Goal: Task Accomplishment & Management: Manage account settings

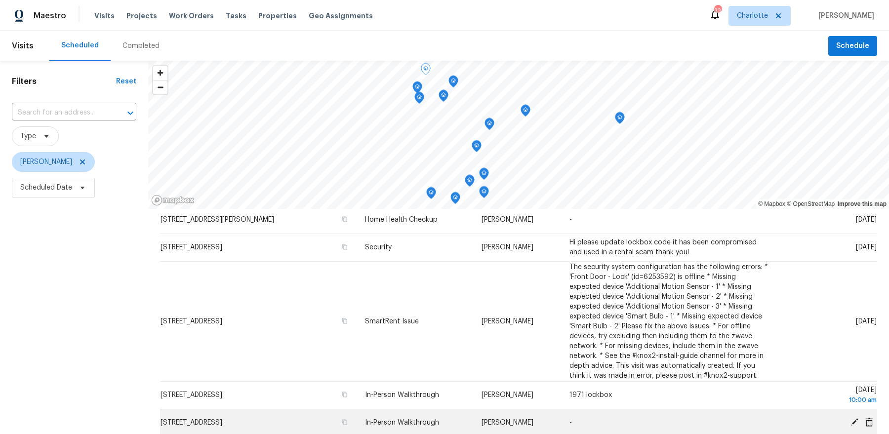
scroll to position [151, 0]
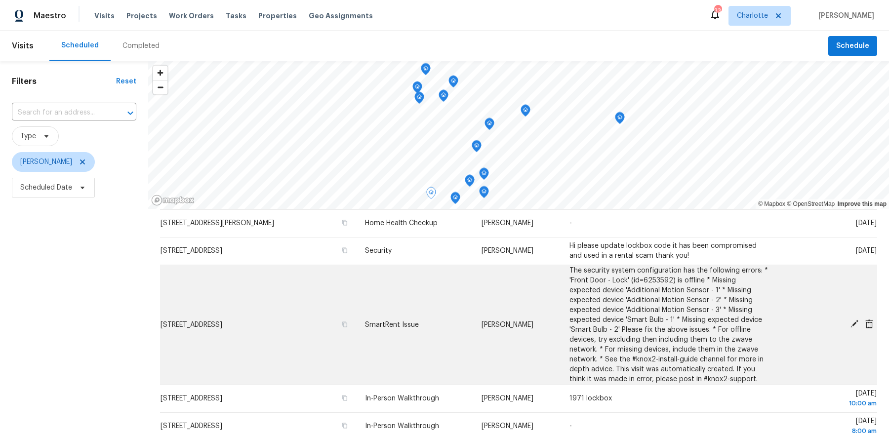
click at [852, 322] on icon at bounding box center [854, 323] width 9 height 9
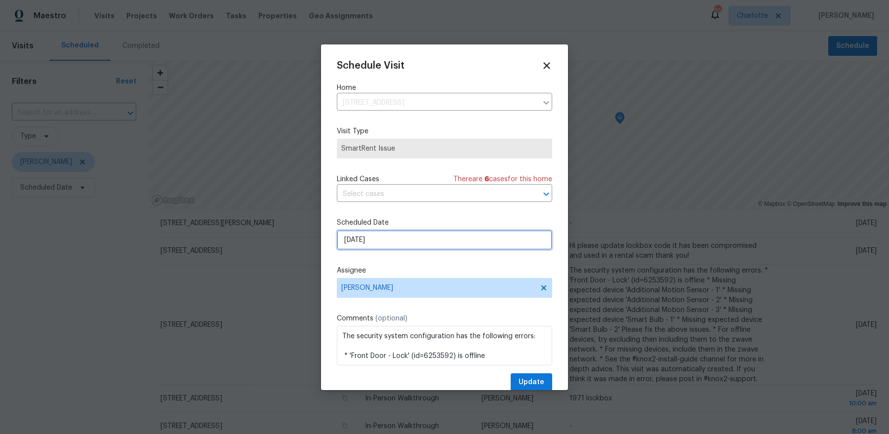
click at [428, 246] on input "9/23/2025" at bounding box center [444, 240] width 215 height 20
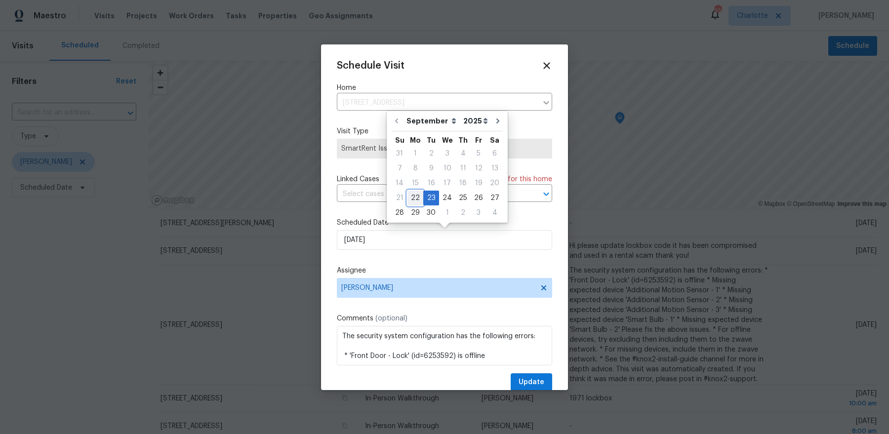
click at [412, 200] on div "22" at bounding box center [415, 198] width 16 height 14
type input "9/22/2025"
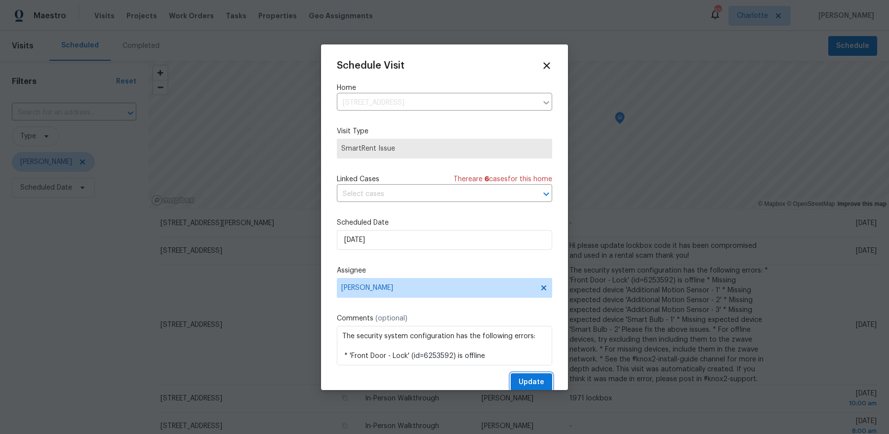
click at [526, 379] on span "Update" at bounding box center [531, 382] width 26 height 12
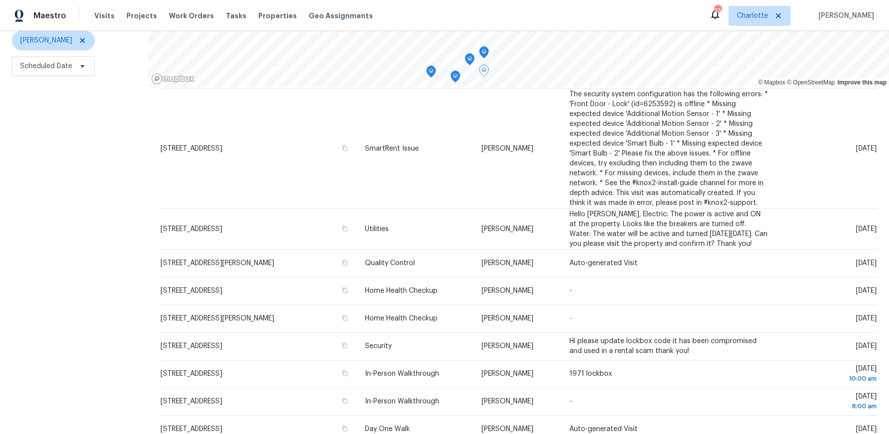
scroll to position [0, 0]
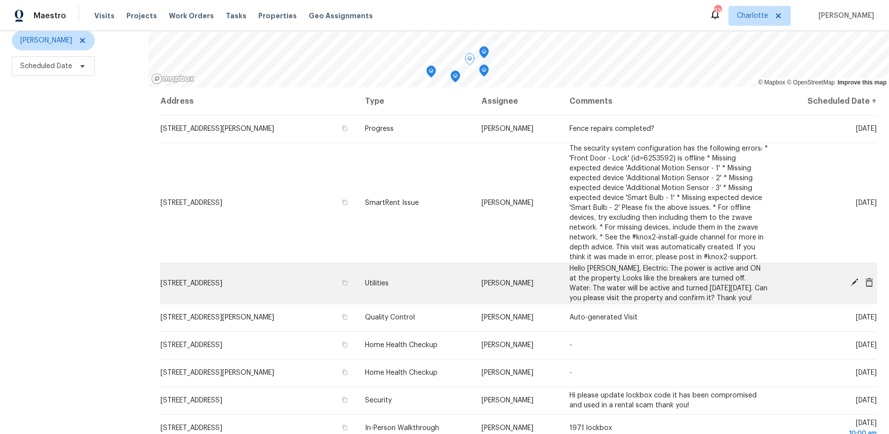
click at [854, 279] on icon at bounding box center [854, 282] width 9 height 9
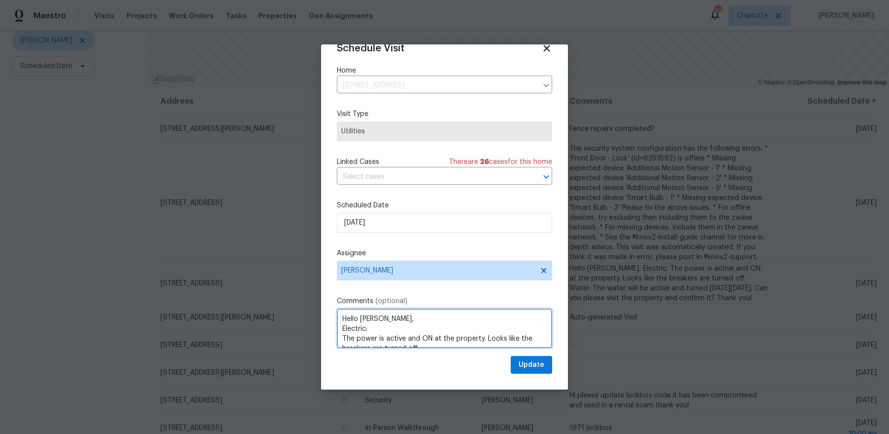
click at [429, 323] on textarea "Hello Dan, Electric: The power is active and ON at the property. Looks like the…" at bounding box center [444, 329] width 215 height 40
type textarea "Change LB code and message WHS. Confirm water and electric are on"
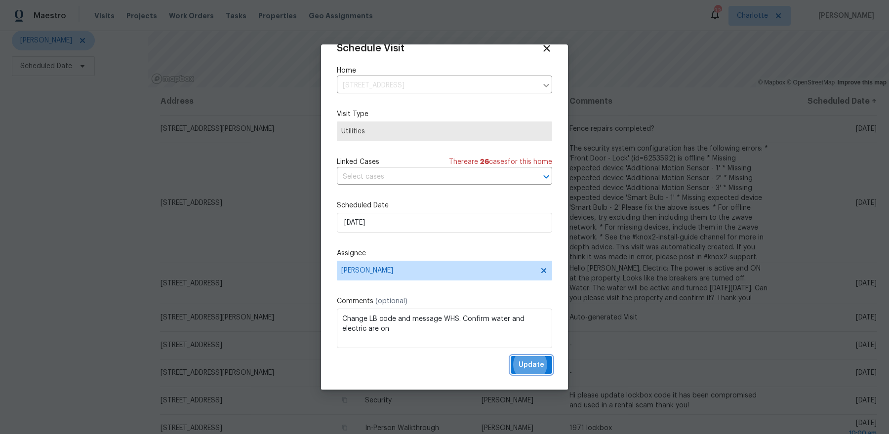
click at [511, 356] on button "Update" at bounding box center [531, 365] width 41 height 18
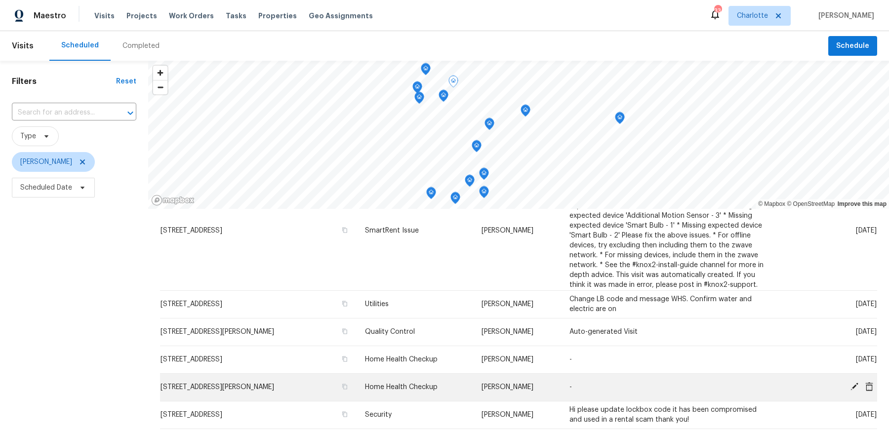
scroll to position [135, 0]
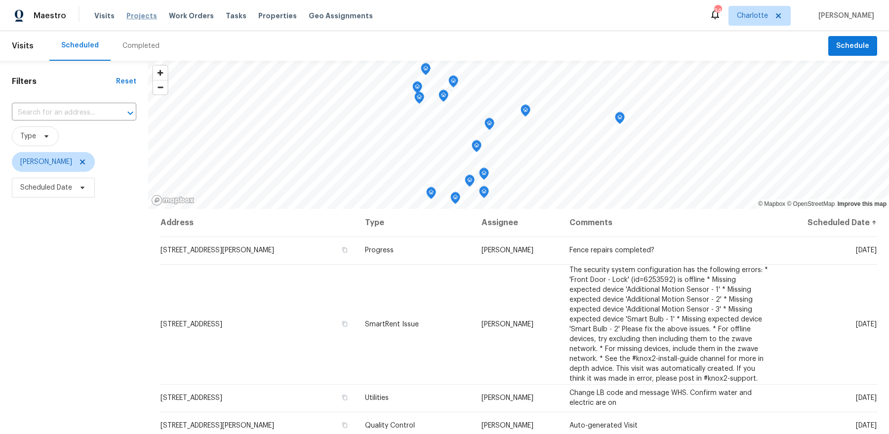
click at [142, 20] on span "Projects" at bounding box center [141, 16] width 31 height 10
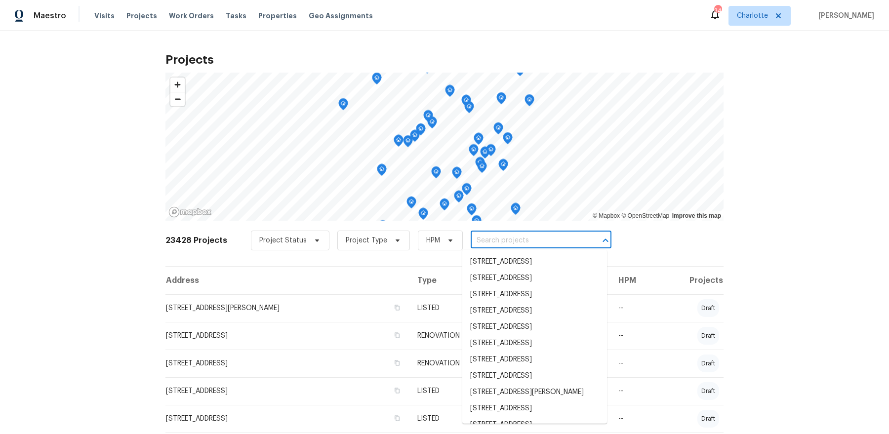
click at [493, 238] on input "text" at bounding box center [527, 240] width 113 height 15
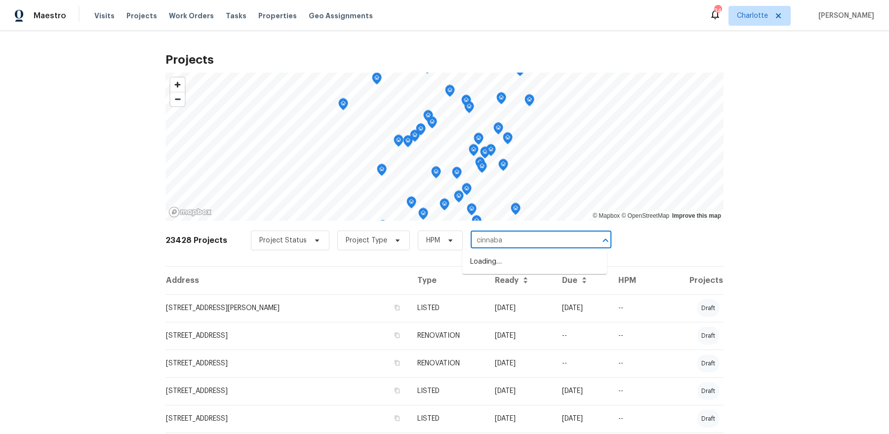
type input "cinnabay"
click at [507, 299] on li "8856 Cinnabay Dr, Charlotte, NC 28216" at bounding box center [534, 294] width 145 height 16
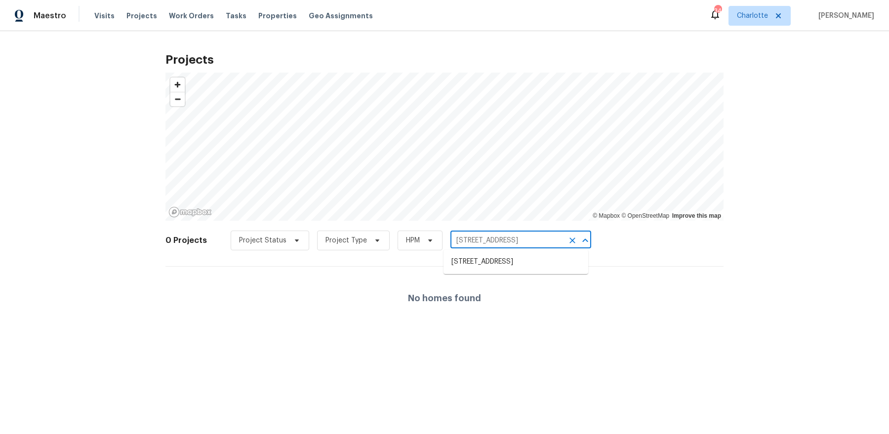
click at [501, 243] on input "8856 Cinnabay Dr, Charlotte, NC 28216" at bounding box center [506, 240] width 113 height 15
type input "cinnabay"
click at [497, 261] on li "9065 Cinnabay Dr, Charlotte, NC 28216" at bounding box center [515, 262] width 145 height 16
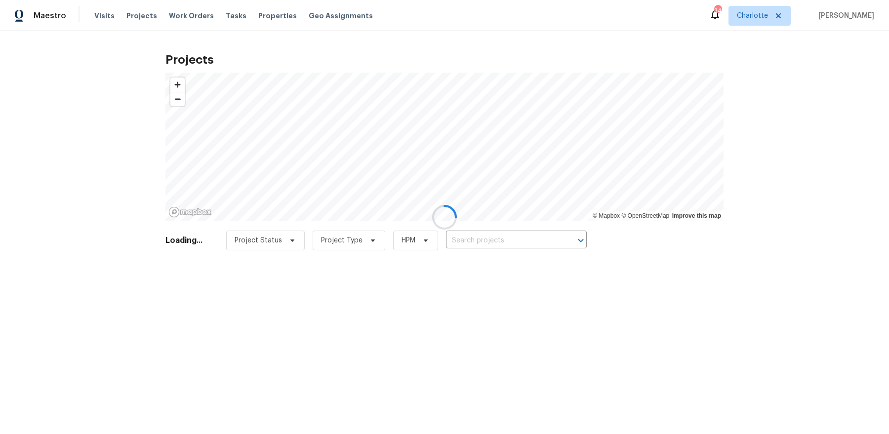
type input "9065 Cinnabay Dr, Charlotte, NC 28216"
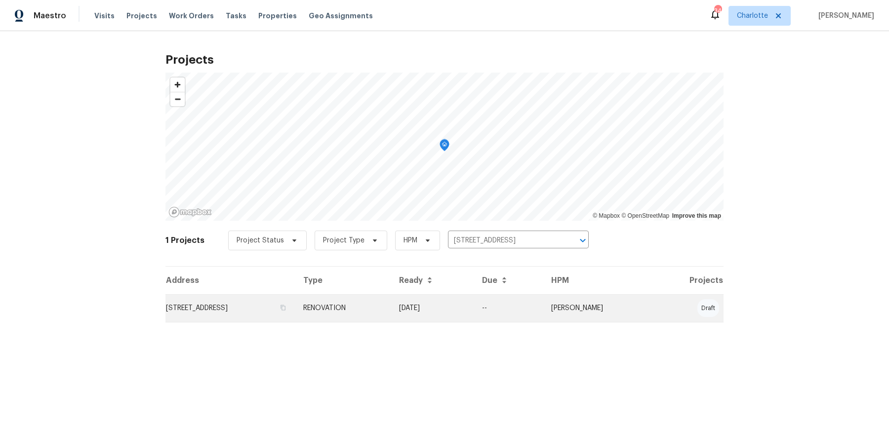
click at [391, 312] on td "RENOVATION" at bounding box center [343, 308] width 96 height 28
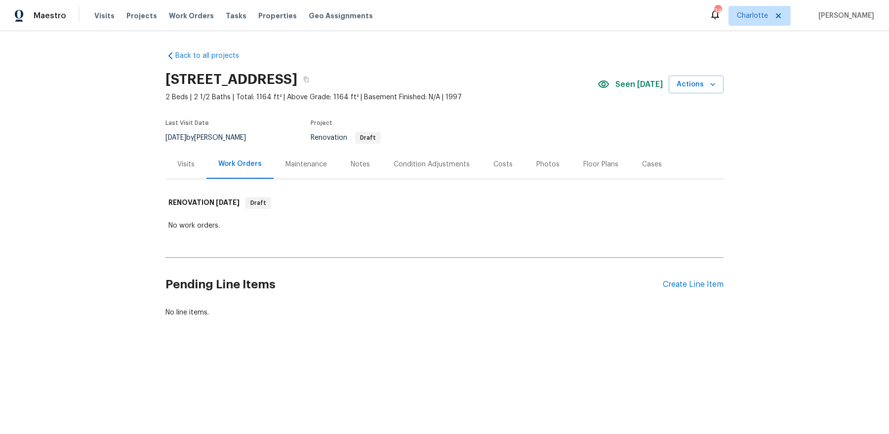
click at [196, 169] on div "Visits" at bounding box center [185, 164] width 41 height 29
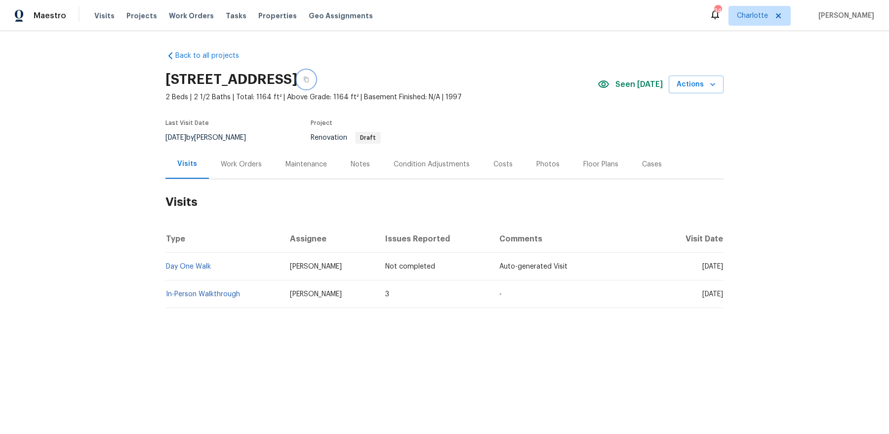
click at [309, 78] on icon "button" at bounding box center [306, 79] width 5 height 5
click at [111, 18] on div "Visits Projects Work Orders Tasks Properties Geo Assignments" at bounding box center [239, 16] width 290 height 20
click at [107, 16] on span "Visits" at bounding box center [104, 16] width 20 height 10
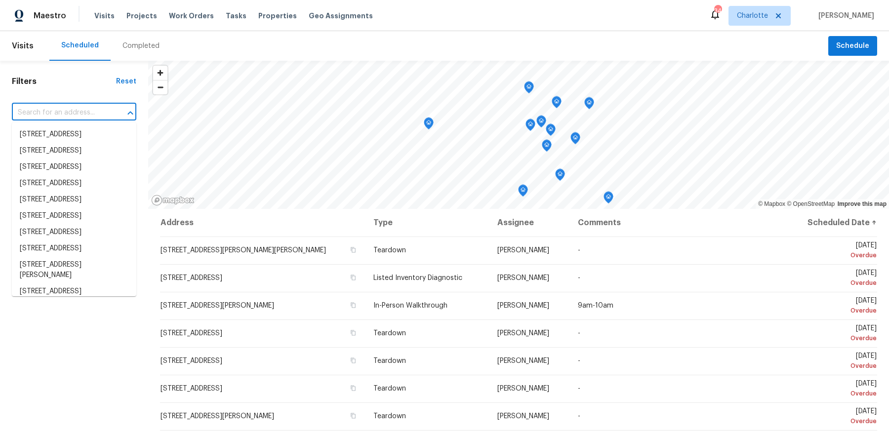
click at [58, 112] on input "text" at bounding box center [60, 112] width 97 height 15
paste input "9065 Cinnabay Dr, Charlotte, NC 28216"
type input "9065 Cinnabay Dr, Charlotte, NC 28216"
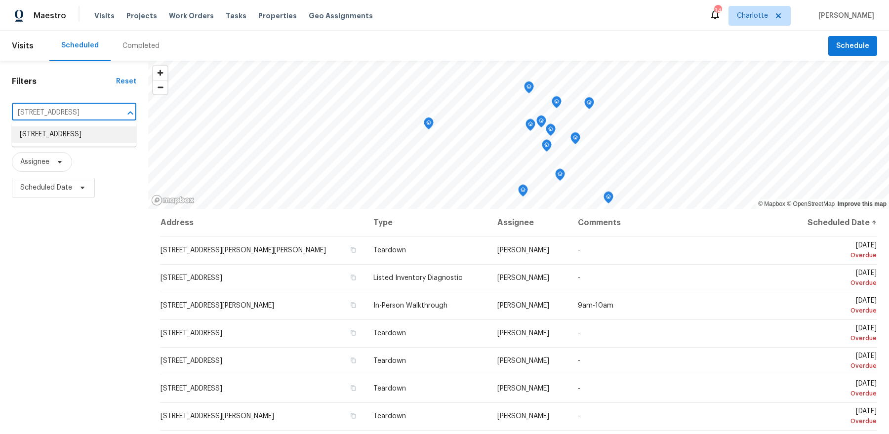
click at [57, 136] on li "9065 Cinnabay Dr, Charlotte, NC 28216" at bounding box center [74, 134] width 124 height 16
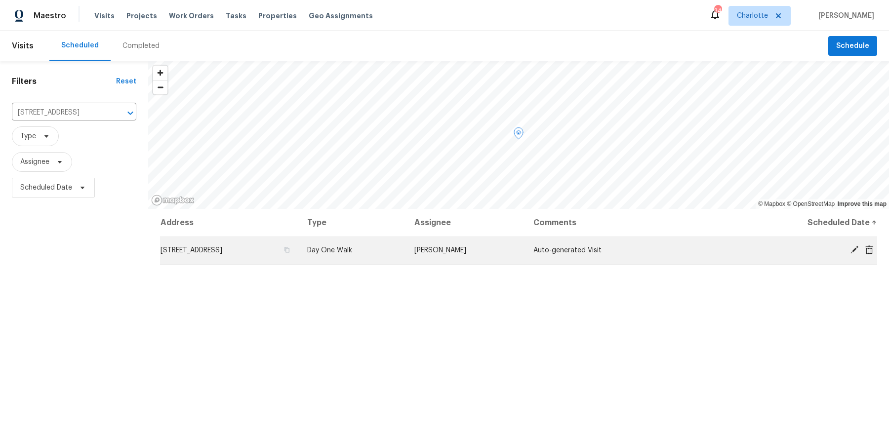
click at [854, 247] on icon at bounding box center [854, 250] width 8 height 8
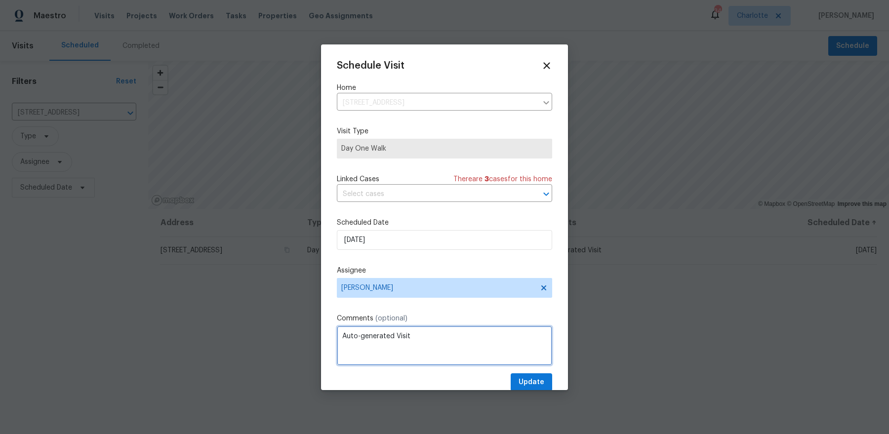
click at [390, 334] on textarea "Auto-generated Visit" at bounding box center [444, 346] width 215 height 40
paste textarea "eller left the key inside of this vent cover to the left of the front door"
click at [401, 333] on textarea "Lockbox was lost, eller left the key inside of this vent cover to the left of t…" at bounding box center [444, 346] width 215 height 40
click at [376, 337] on textarea "Lockbox was lost, seller left the key inside of this vent cover to the left of …" at bounding box center [444, 346] width 215 height 40
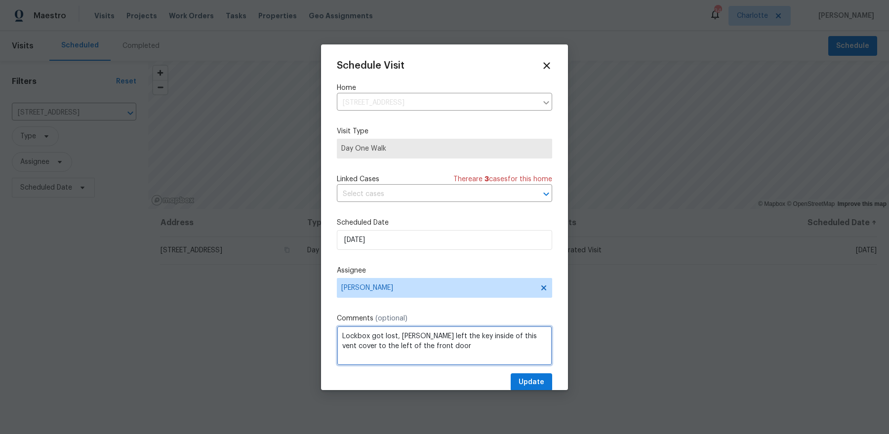
click at [491, 336] on textarea "Lockbox got lost, seller left the key inside of this vent cover to the left of …" at bounding box center [444, 346] width 215 height 40
type textarea "Lockbox got lost, seller left the key inside of vent cover to the left of the f…"
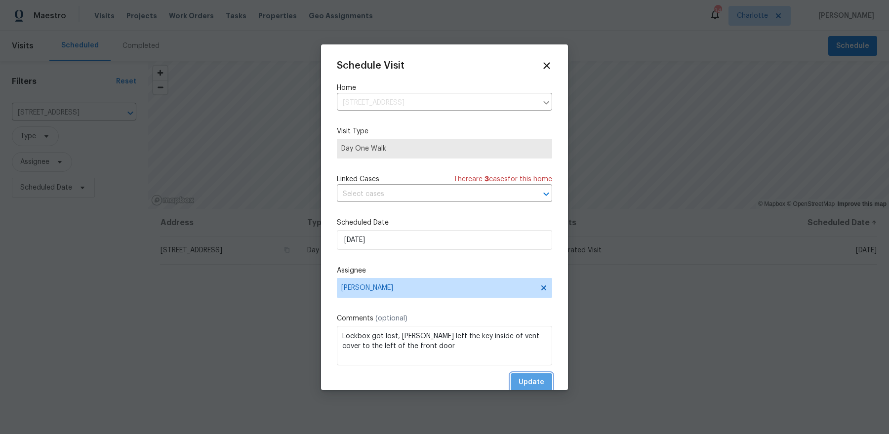
click at [531, 383] on span "Update" at bounding box center [531, 382] width 26 height 12
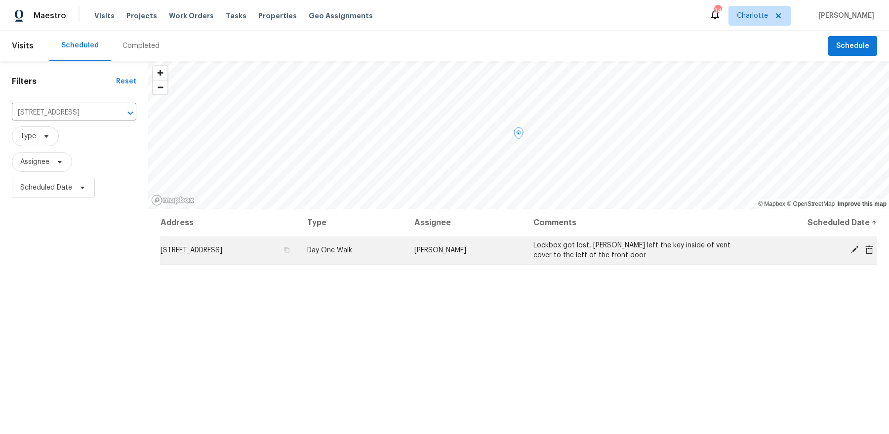
click at [855, 247] on icon at bounding box center [854, 250] width 8 height 8
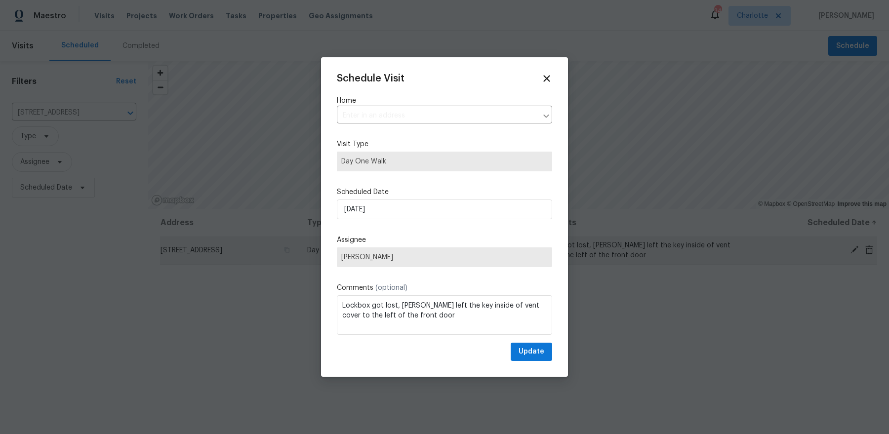
type input "9065 Cinnabay Dr, Charlotte, NC 28216"
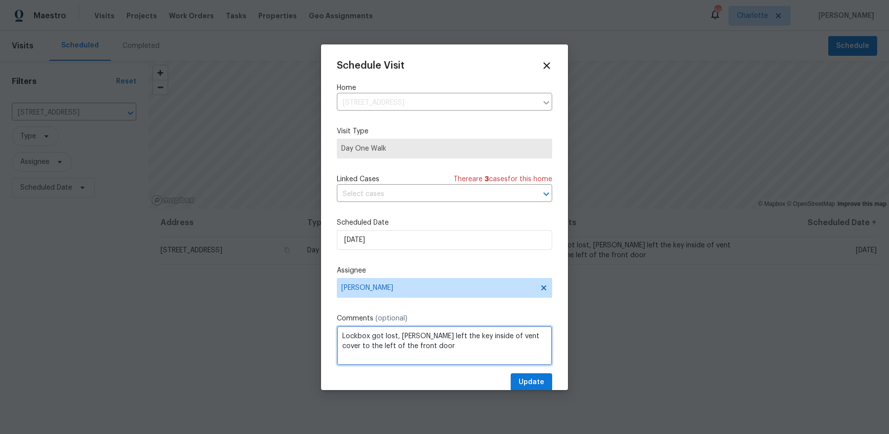
click at [491, 336] on textarea "Lockbox got lost, seller left the key inside of vent cover to the left of the f…" at bounding box center [444, 346] width 215 height 40
type textarea "Lockbox got lost, seller left the key inside of outlet cover to the left of the…"
click at [531, 383] on span "Update" at bounding box center [531, 382] width 26 height 12
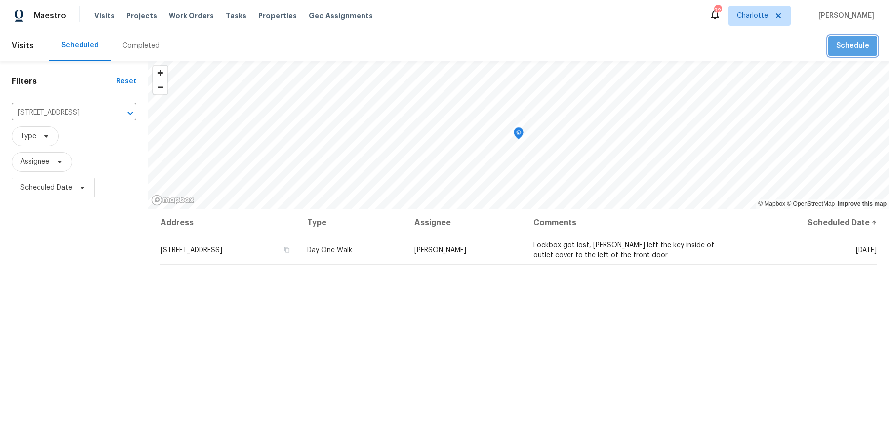
click at [840, 54] on button "Schedule" at bounding box center [852, 46] width 49 height 20
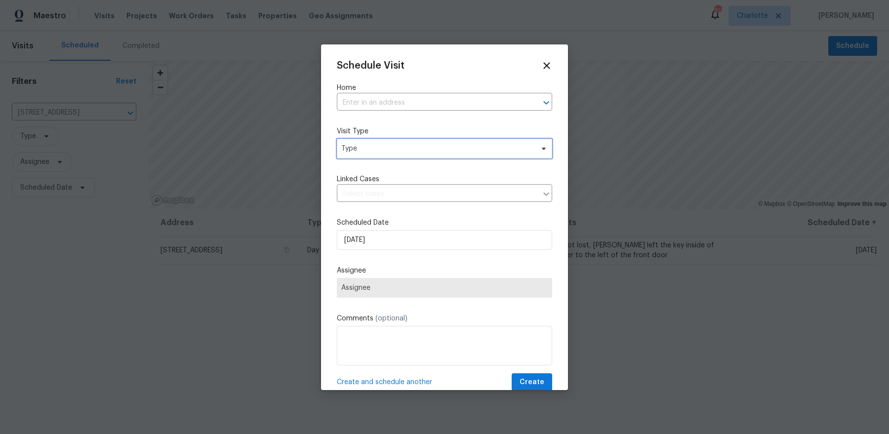
click at [399, 146] on span "Type" at bounding box center [437, 149] width 192 height 10
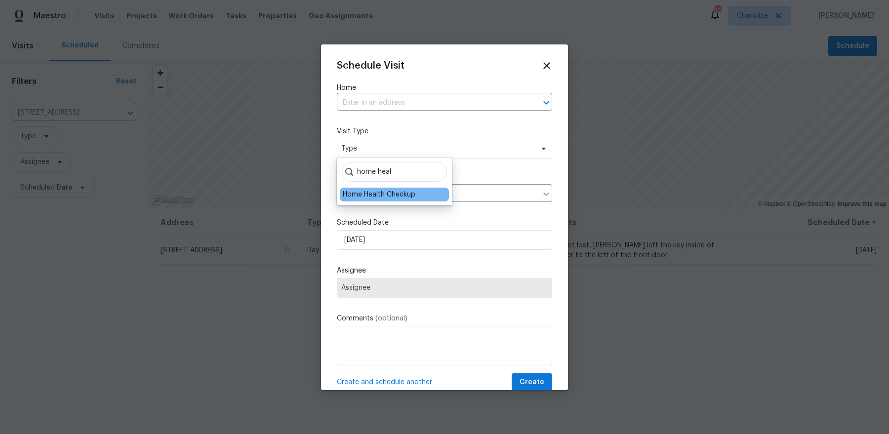
type input "home heal"
click at [380, 192] on div "Home Health Checkup" at bounding box center [379, 195] width 73 height 10
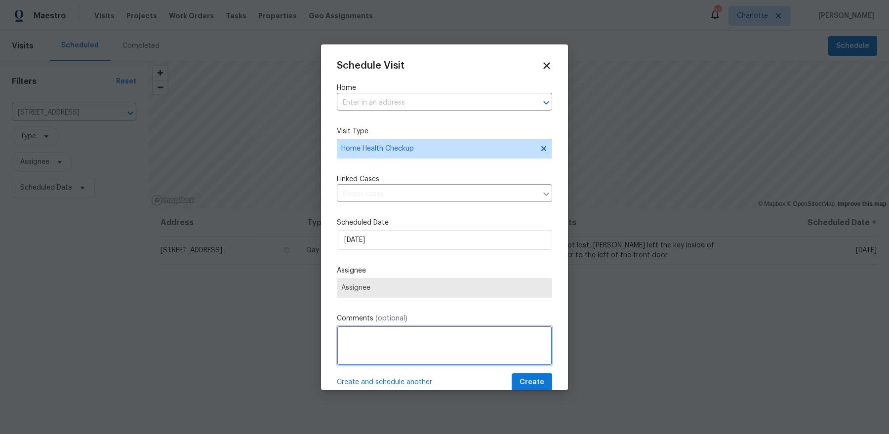
click at [388, 340] on textarea at bounding box center [444, 346] width 215 height 40
paste textarea "[STREET_ADDRESS][DEMOGRAPHIC_DATA]"
type textarea "[STREET_ADDRESS][DEMOGRAPHIC_DATA]"
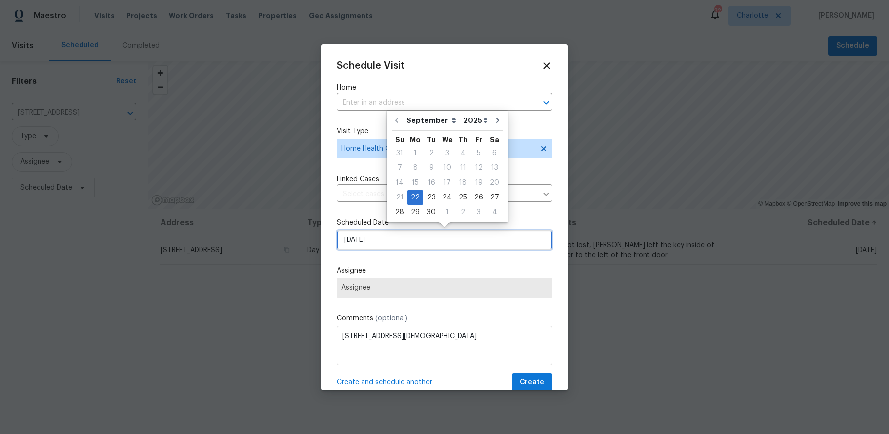
click at [366, 238] on input "[DATE]" at bounding box center [444, 240] width 215 height 20
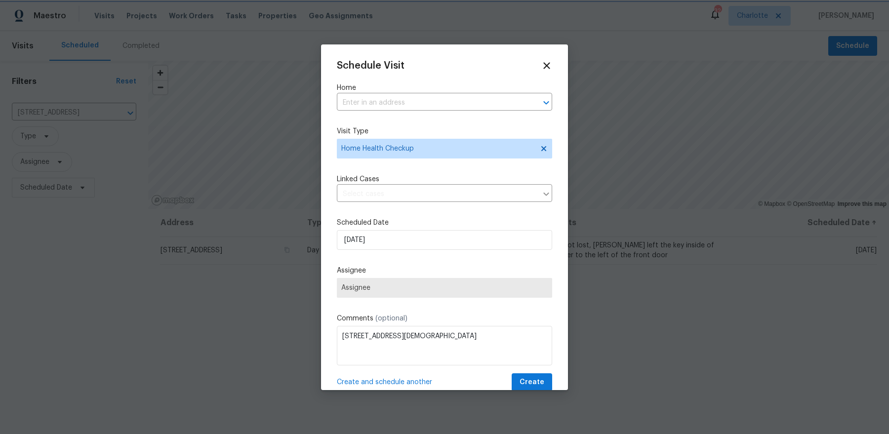
click at [423, 272] on label "Assignee" at bounding box center [444, 271] width 215 height 10
click at [511, 345] on textarea "[STREET_ADDRESS][DEMOGRAPHIC_DATA]" at bounding box center [444, 346] width 215 height 40
click at [379, 103] on input "text" at bounding box center [431, 102] width 188 height 15
paste input "[STREET_ADDRESS][DEMOGRAPHIC_DATA]"
type input "[STREET_ADDRESS][DEMOGRAPHIC_DATA]"
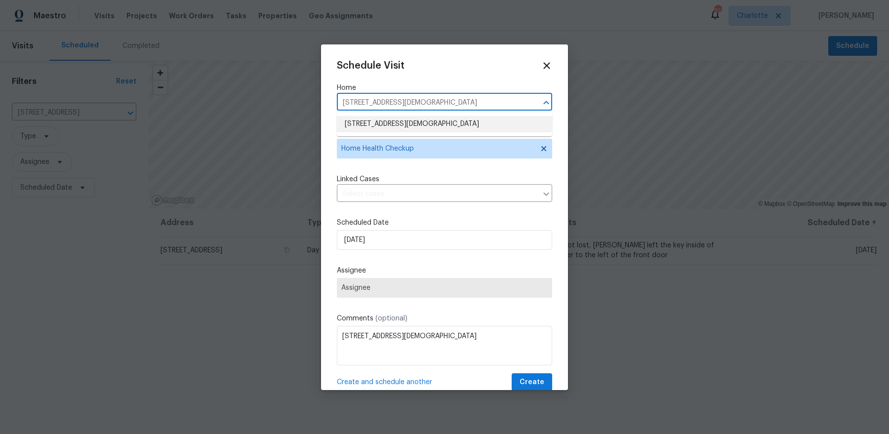
click at [384, 126] on li "[STREET_ADDRESS][DEMOGRAPHIC_DATA]" at bounding box center [444, 124] width 215 height 16
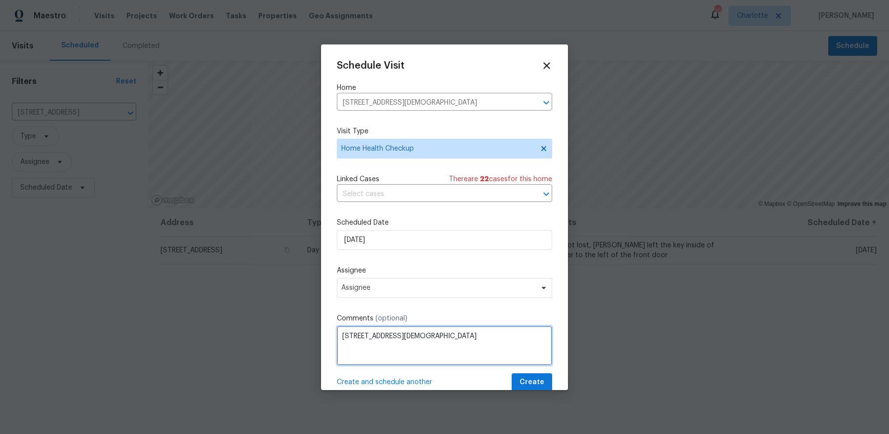
click at [427, 338] on textarea "[STREET_ADDRESS][DEMOGRAPHIC_DATA]" at bounding box center [444, 346] width 215 height 40
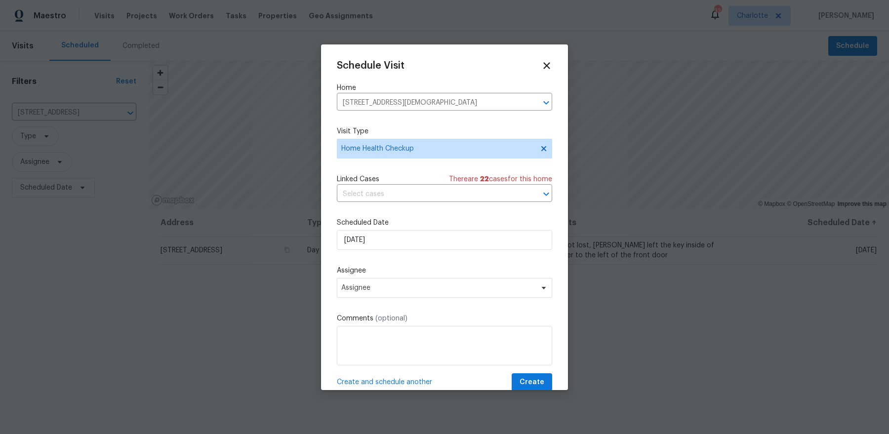
click at [425, 267] on label "Assignee" at bounding box center [444, 271] width 215 height 10
click at [415, 285] on span "Assignee" at bounding box center [438, 288] width 194 height 8
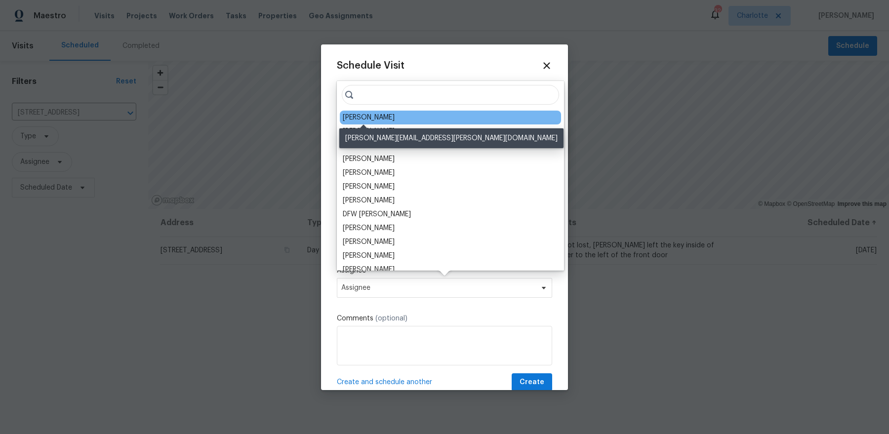
click at [356, 117] on div "[PERSON_NAME]" at bounding box center [369, 118] width 52 height 10
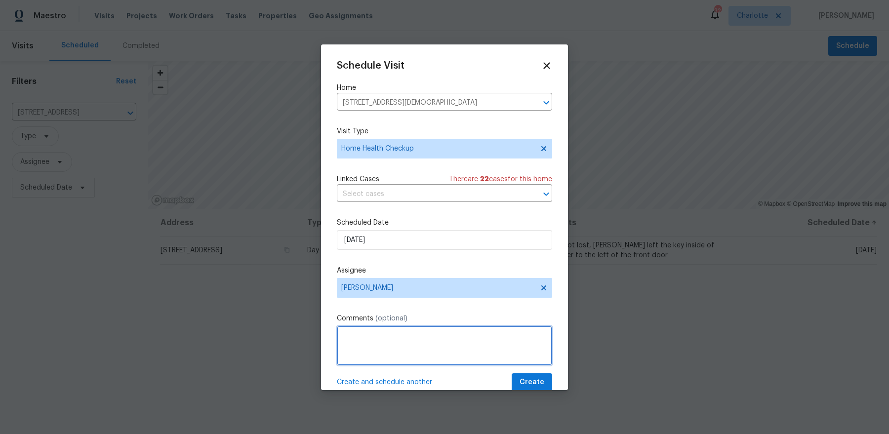
click at [404, 344] on textarea at bounding box center [444, 346] width 215 height 40
paste textarea "The thermostat needs batteries."
type textarea "The thermostat needs batteries."
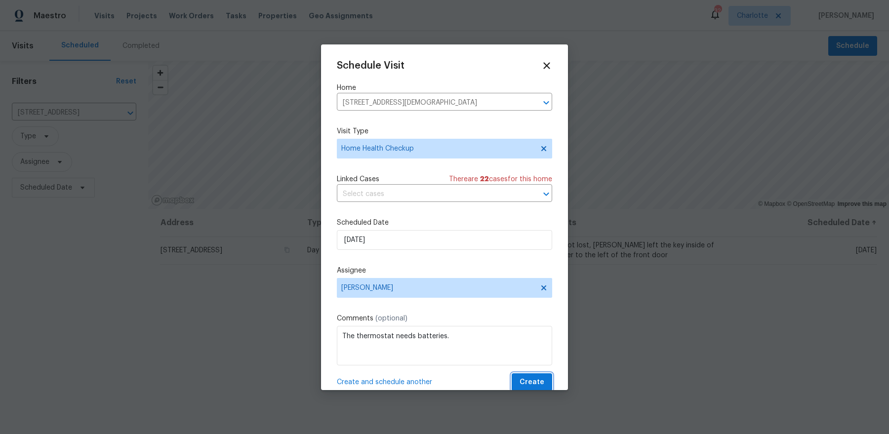
click at [531, 379] on span "Create" at bounding box center [531, 382] width 25 height 12
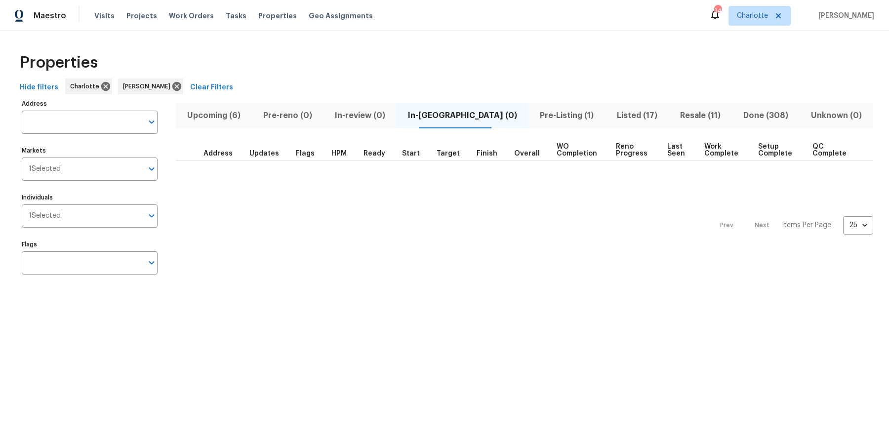
click at [236, 110] on span "Upcoming (6)" at bounding box center [214, 116] width 64 height 14
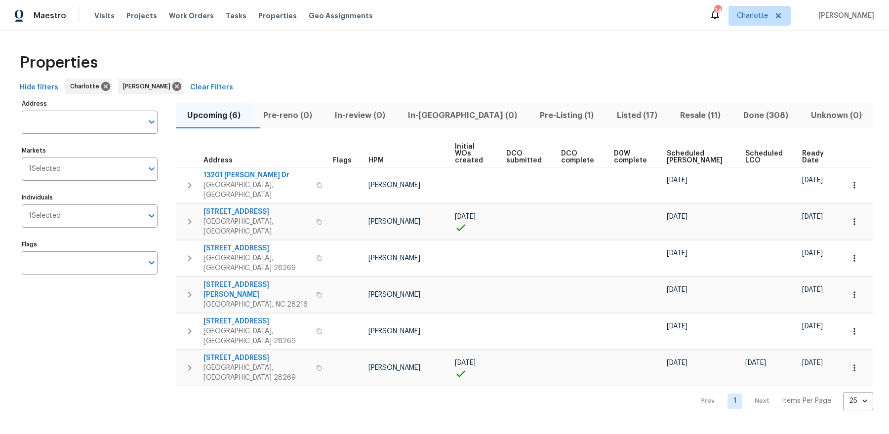
click at [809, 142] on th "Ready Date" at bounding box center [818, 153] width 41 height 27
click at [804, 150] on span "Ready Date" at bounding box center [814, 157] width 25 height 14
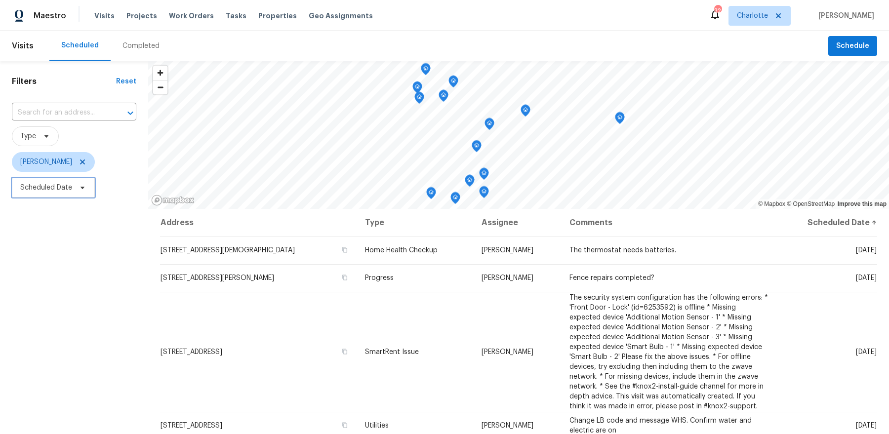
click at [79, 184] on icon at bounding box center [83, 188] width 8 height 8
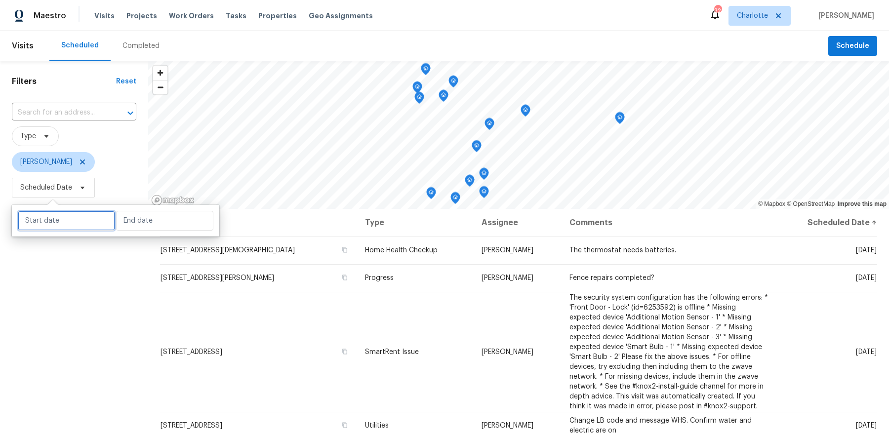
click at [77, 218] on input "text" at bounding box center [66, 221] width 97 height 20
select select "8"
select select "2025"
select select "9"
select select "2025"
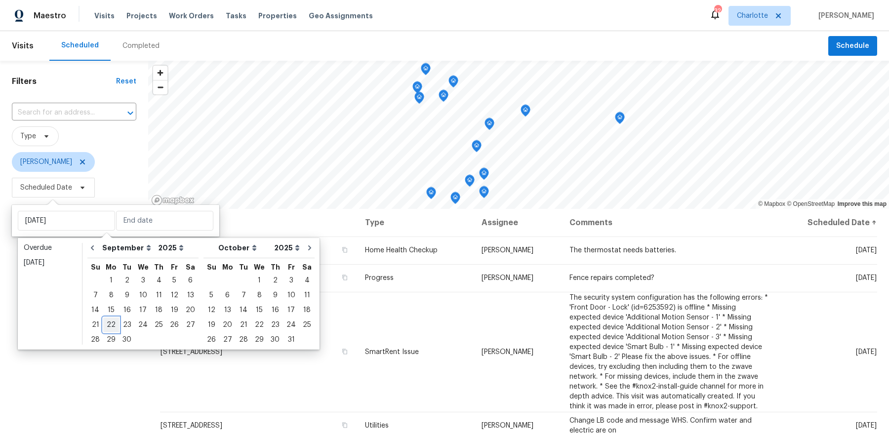
click at [110, 325] on div "22" at bounding box center [111, 325] width 16 height 14
type input "[DATE]"
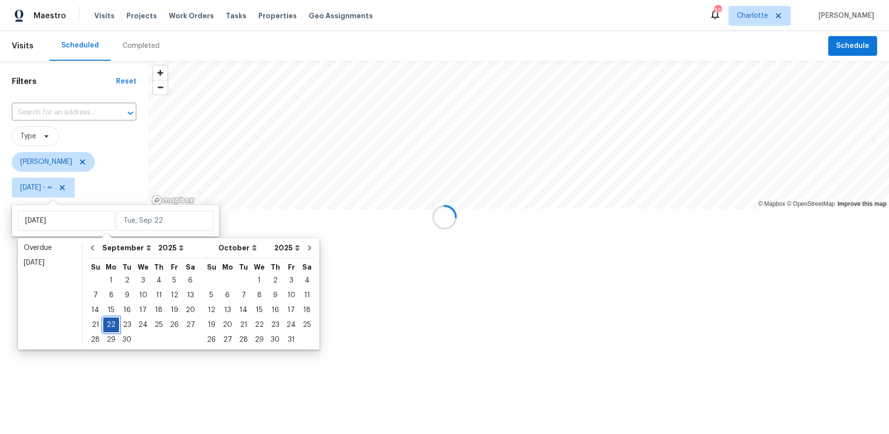
click at [110, 325] on div "22" at bounding box center [111, 325] width 16 height 14
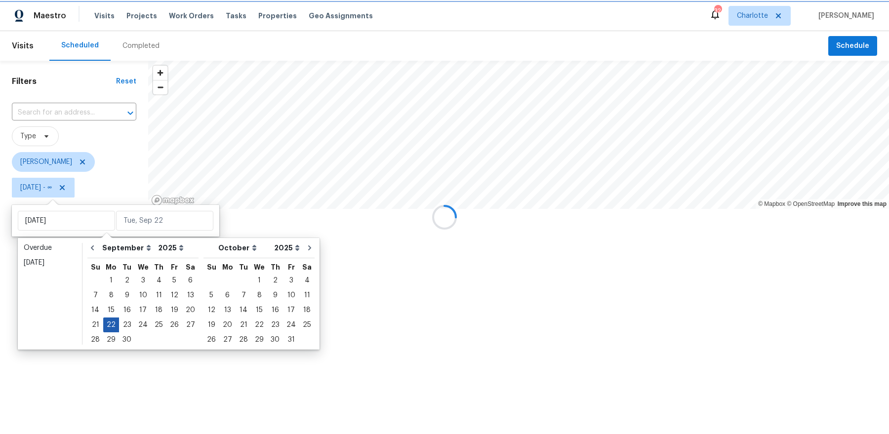
type input "[DATE]"
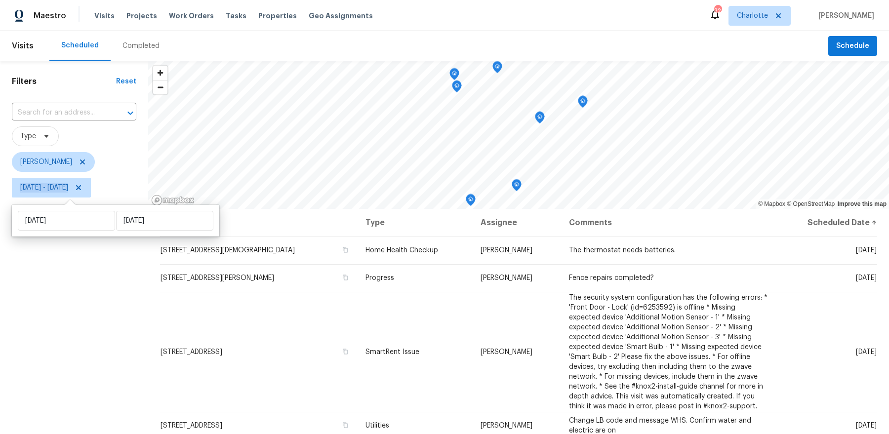
click at [110, 325] on div "Filters Reset ​ Type [PERSON_NAME] [DATE] - [DATE]" at bounding box center [74, 308] width 148 height 495
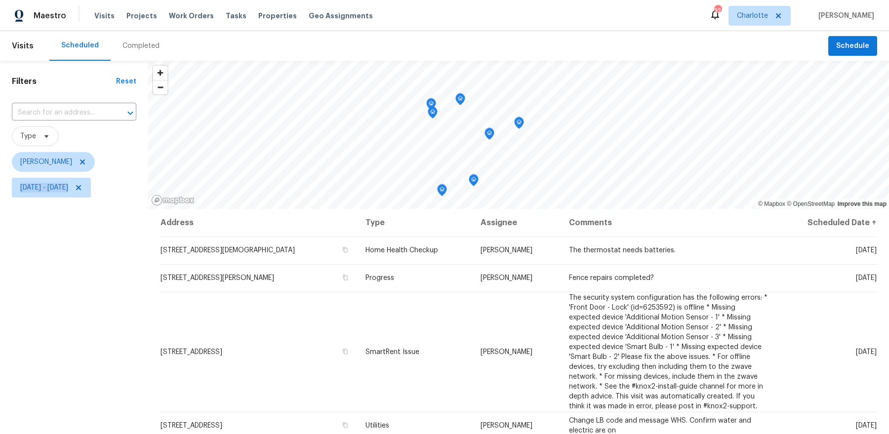
click at [474, 180] on icon "Map marker" at bounding box center [473, 180] width 1 height 1
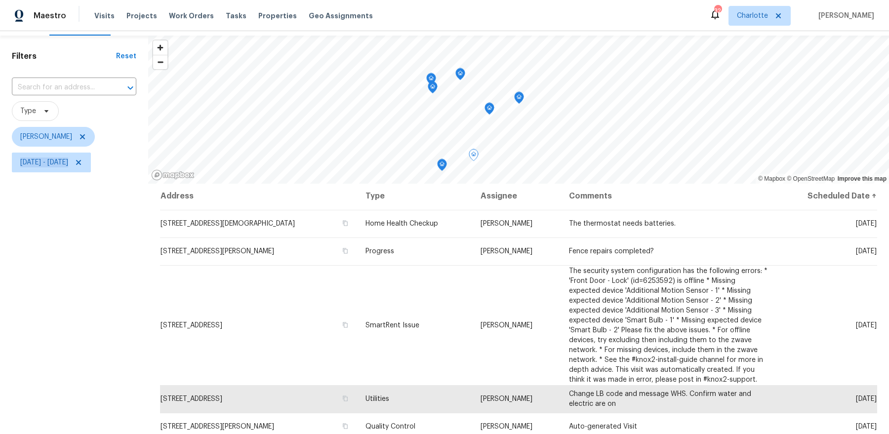
scroll to position [36, 0]
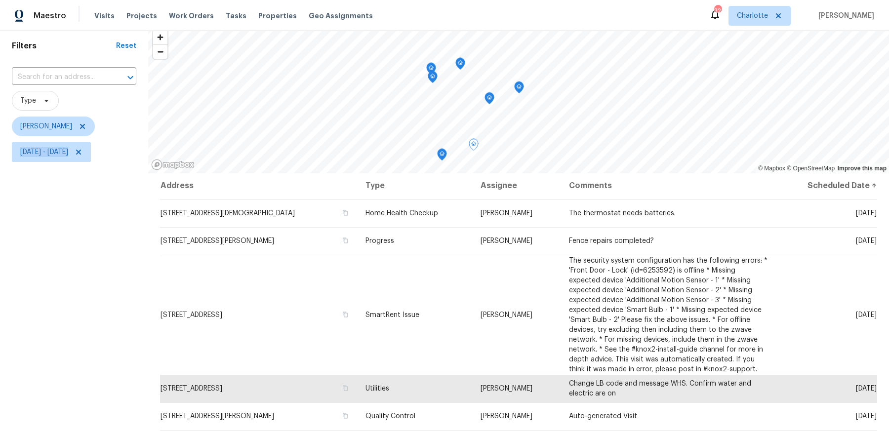
click at [443, 155] on icon "Map marker" at bounding box center [442, 154] width 9 height 11
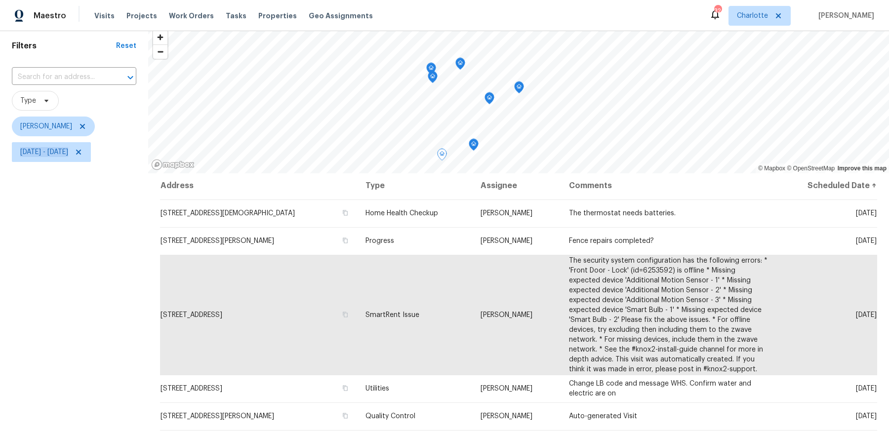
click at [519, 88] on icon "Map marker" at bounding box center [519, 87] width 9 height 11
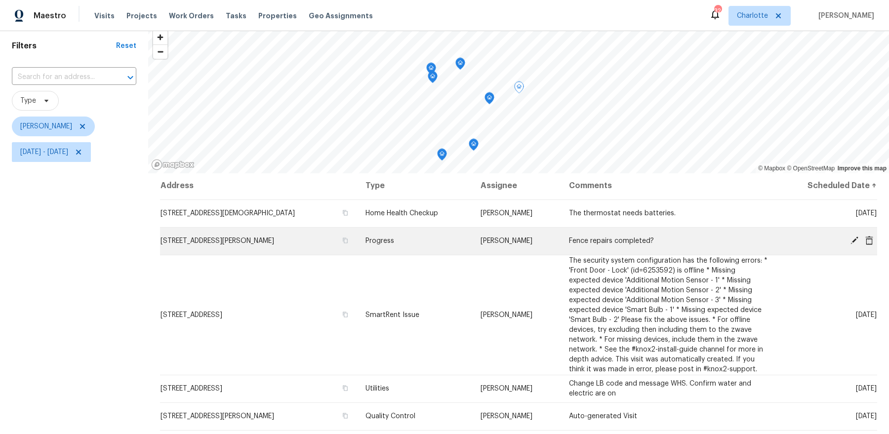
click at [394, 239] on span "Progress" at bounding box center [379, 241] width 29 height 7
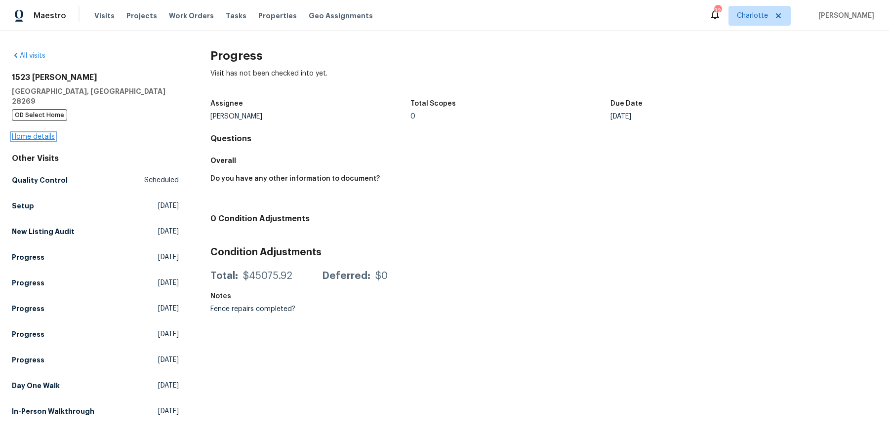
click at [28, 133] on link "Home details" at bounding box center [33, 136] width 43 height 7
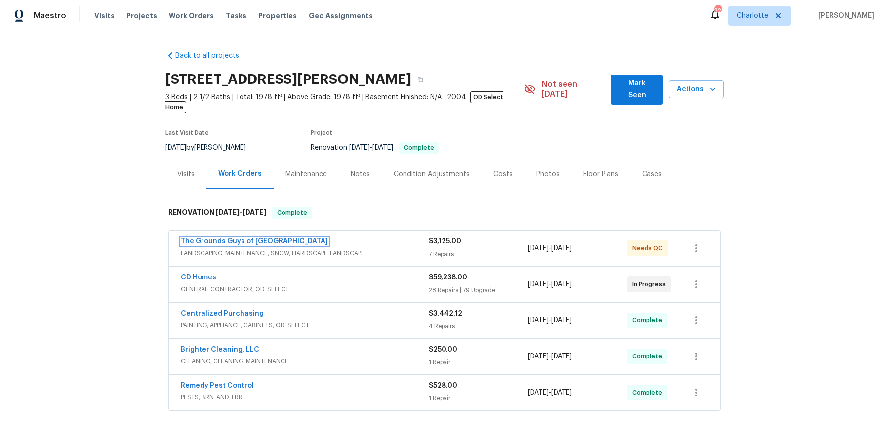
click at [266, 238] on link "The Grounds Guys of [GEOGRAPHIC_DATA]" at bounding box center [254, 241] width 147 height 7
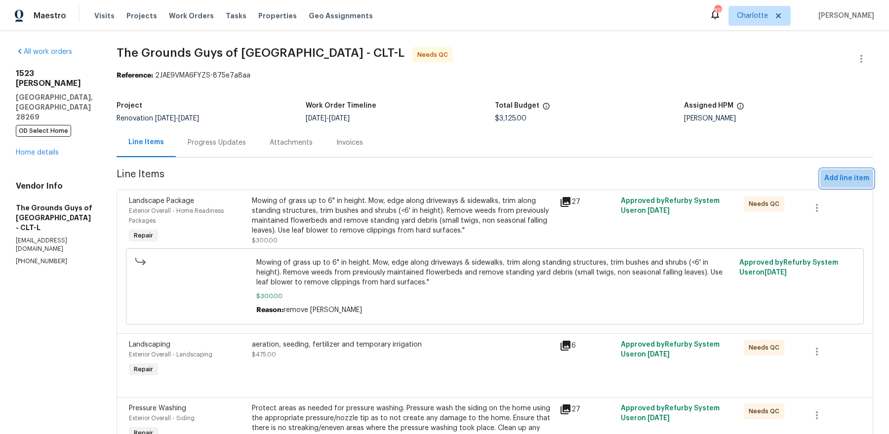
click at [862, 176] on span "Add line item" at bounding box center [846, 178] width 45 height 12
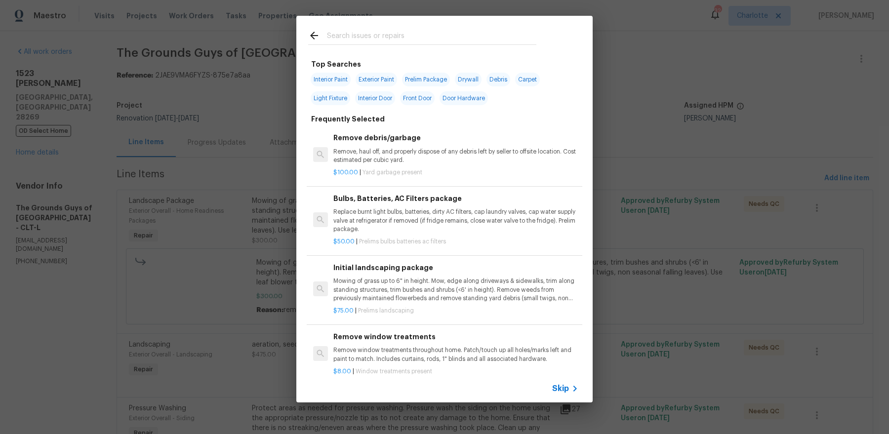
click at [377, 19] on div at bounding box center [422, 35] width 252 height 39
click at [377, 23] on div at bounding box center [422, 35] width 252 height 39
click at [367, 46] on div at bounding box center [422, 35] width 252 height 39
click at [363, 36] on input "text" at bounding box center [431, 37] width 209 height 15
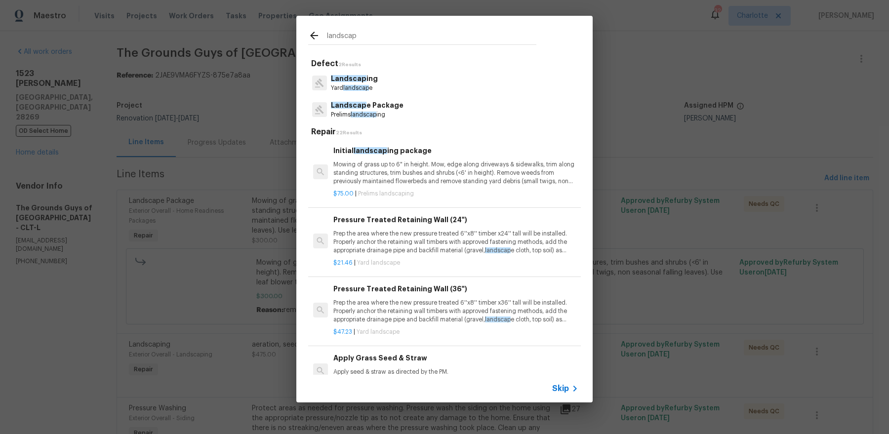
type input "landscap"
click at [377, 86] on div "Landscap ing Yard landscap e" at bounding box center [444, 83] width 273 height 27
click at [358, 85] on span "landscap" at bounding box center [356, 88] width 26 height 6
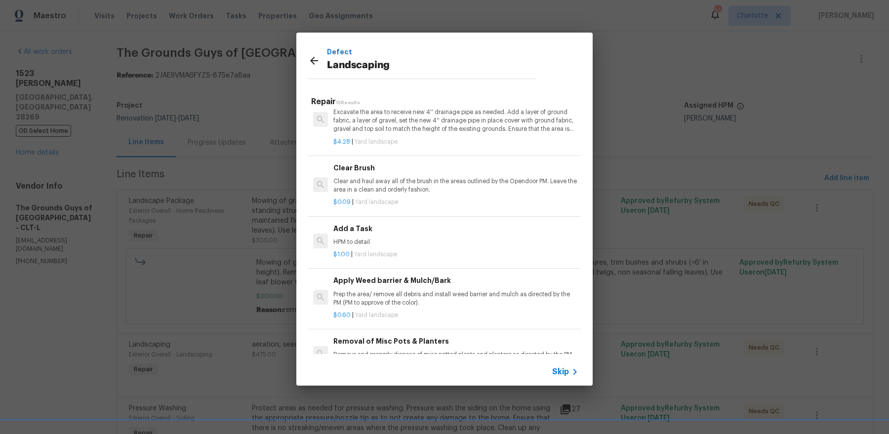
scroll to position [431, 0]
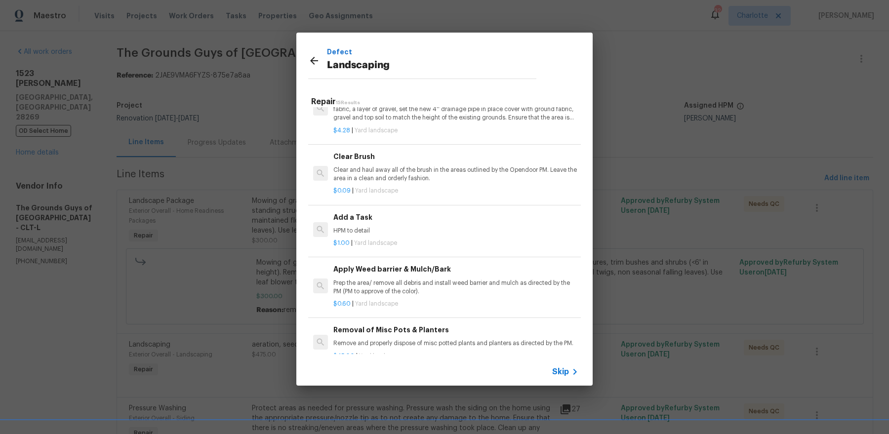
click at [417, 223] on div "Add a Task HPM to detail" at bounding box center [455, 224] width 245 height 24
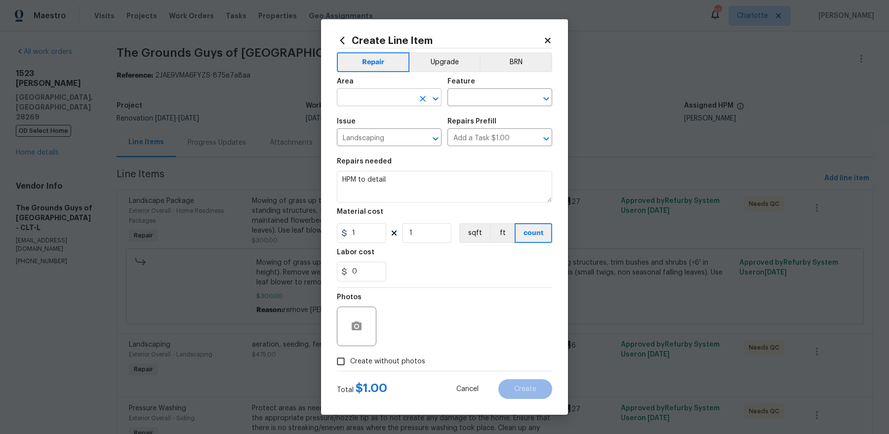
click at [412, 101] on input "text" at bounding box center [375, 98] width 77 height 15
click at [396, 121] on li "Exterior Overall" at bounding box center [389, 120] width 105 height 16
type input "Exterior Overall"
click at [483, 97] on input "text" at bounding box center [485, 98] width 77 height 15
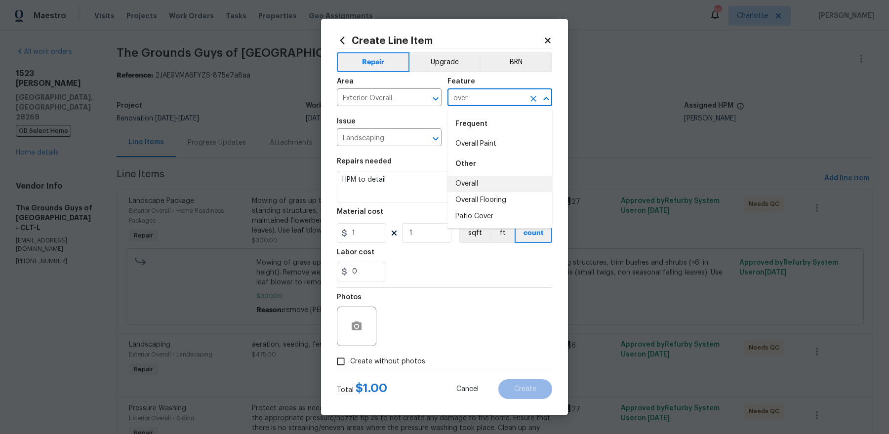
click at [477, 185] on li "Overall" at bounding box center [499, 184] width 105 height 16
type input "Overall"
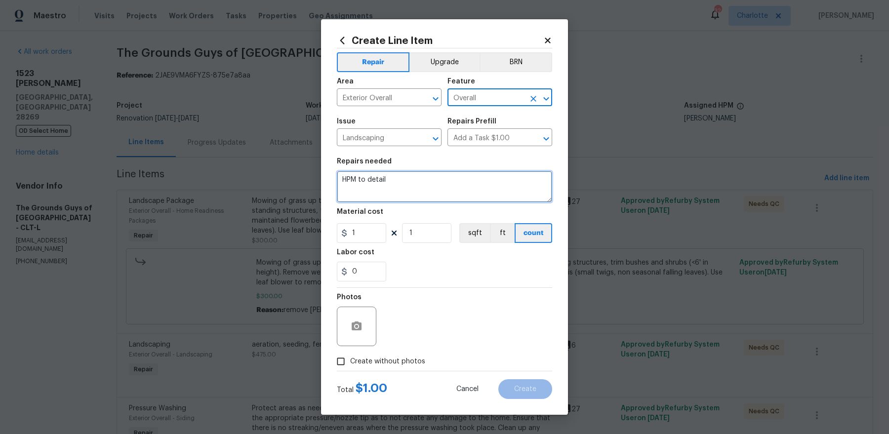
click at [437, 197] on textarea "HPM to detail" at bounding box center [444, 187] width 215 height 32
paste textarea "- Still some low hanging branches in the front they want taken down as well as …"
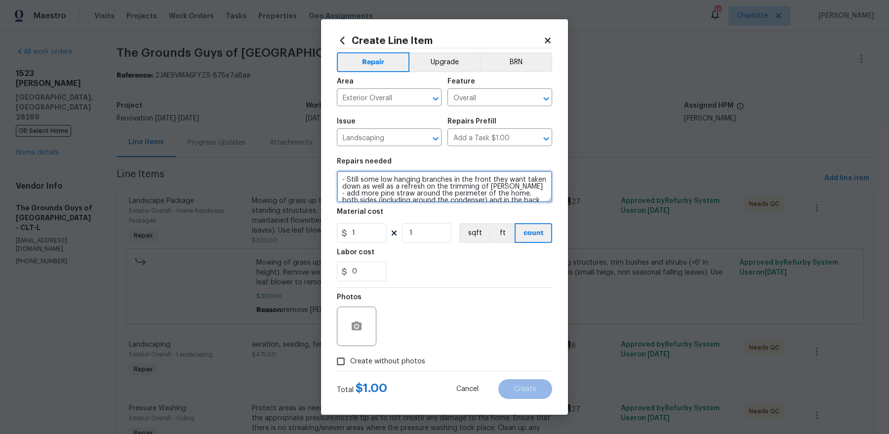
scroll to position [16, 0]
type textarea "- Still some low hanging branches in the front they want taken down as well as …"
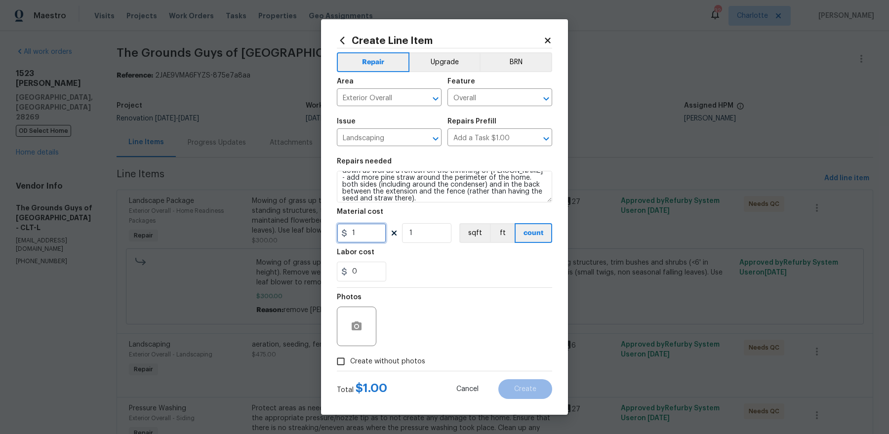
click at [367, 232] on input "1" at bounding box center [361, 233] width 49 height 20
type input "350"
click at [397, 361] on span "Create without photos" at bounding box center [387, 362] width 75 height 10
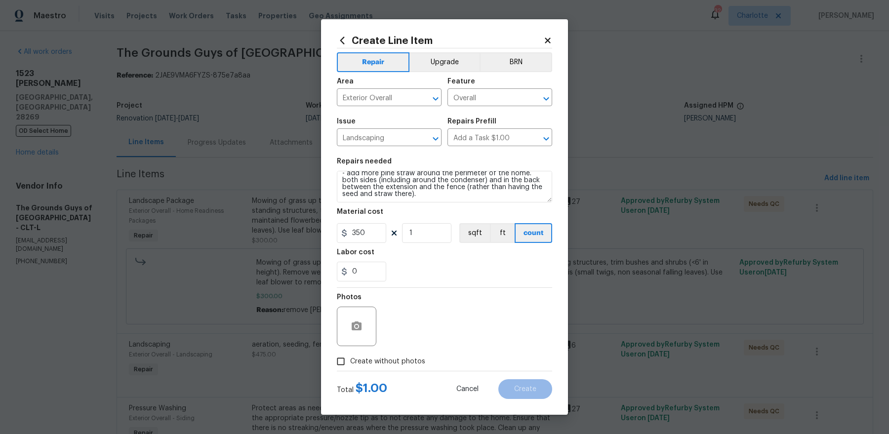
click at [350, 361] on input "Create without photos" at bounding box center [340, 361] width 19 height 19
checkbox input "true"
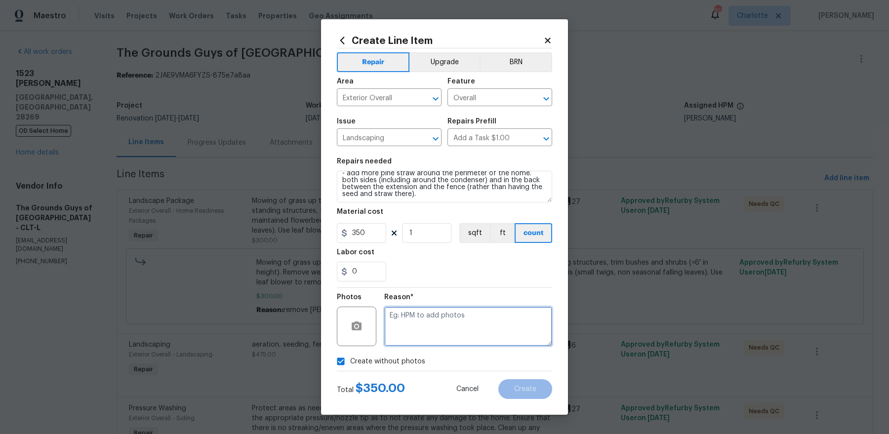
click at [454, 317] on textarea at bounding box center [468, 327] width 168 height 40
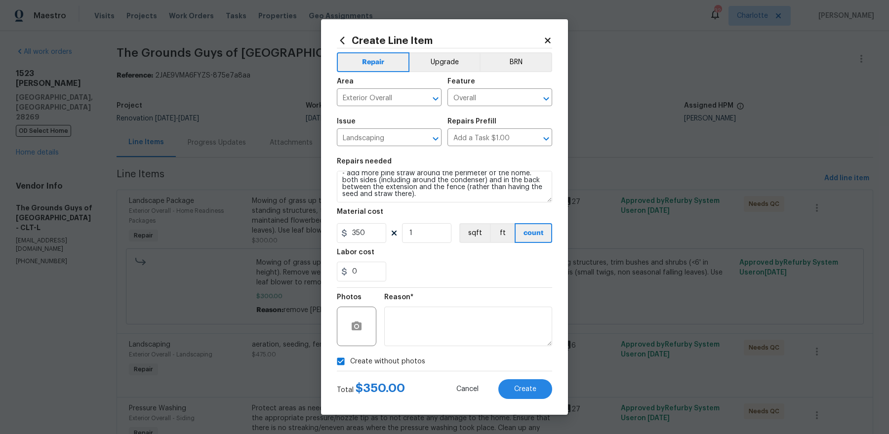
click at [511, 375] on div "Total $ 350.00 Cancel Create" at bounding box center [444, 385] width 215 height 28
click at [511, 381] on button "Create" at bounding box center [525, 389] width 54 height 20
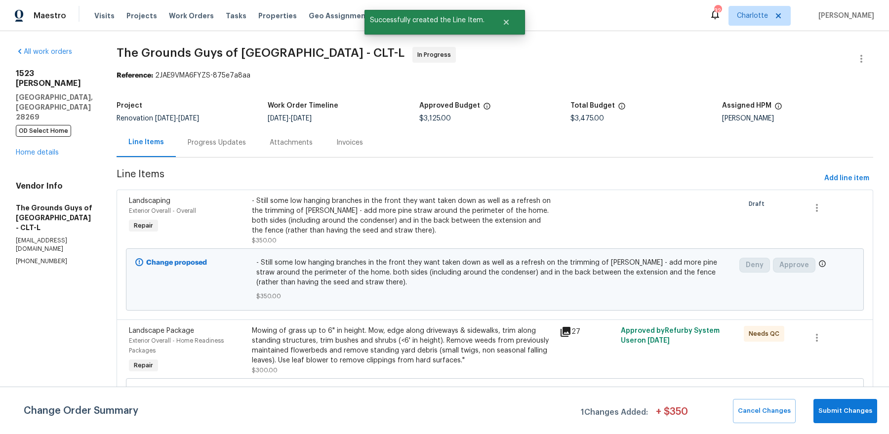
click at [832, 396] on div "Change Order Summary 1 Changes Added: + $ 350 Cancel Changes Submit Changes" at bounding box center [444, 410] width 889 height 47
click at [832, 405] on span "Submit Changes" at bounding box center [845, 410] width 54 height 11
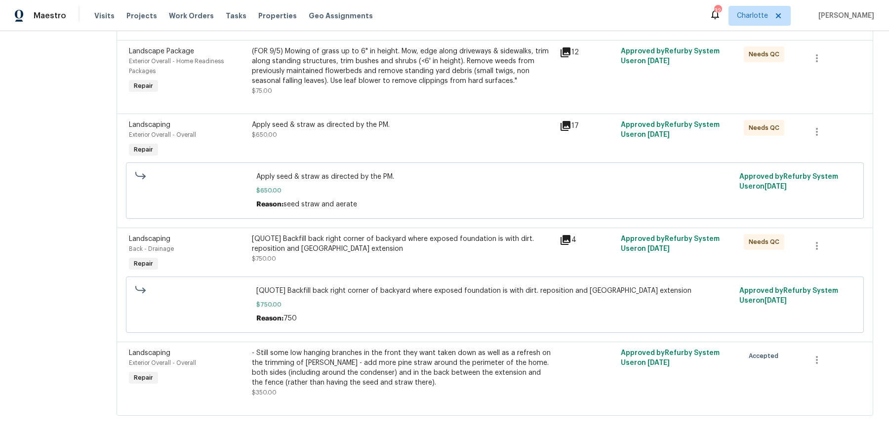
scroll to position [0, 0]
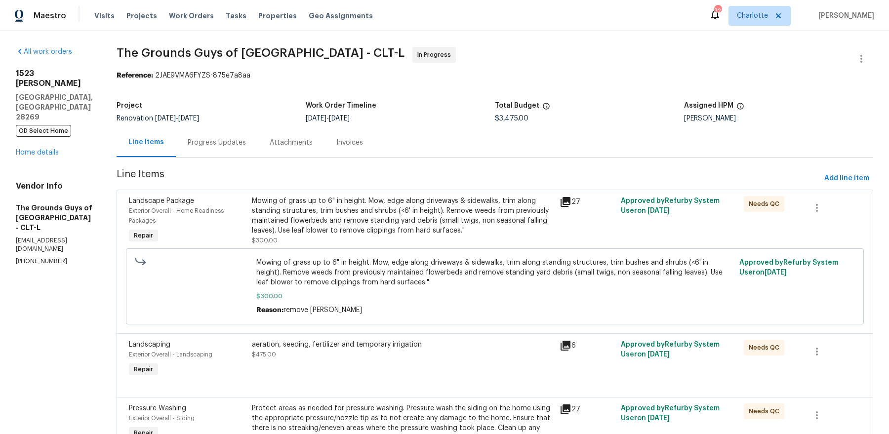
click at [246, 144] on div "Progress Updates" at bounding box center [217, 143] width 58 height 10
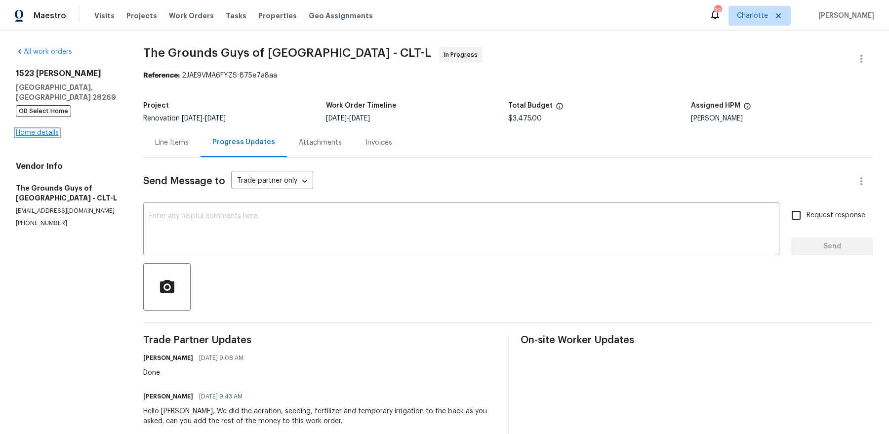
click at [36, 129] on link "Home details" at bounding box center [37, 132] width 43 height 7
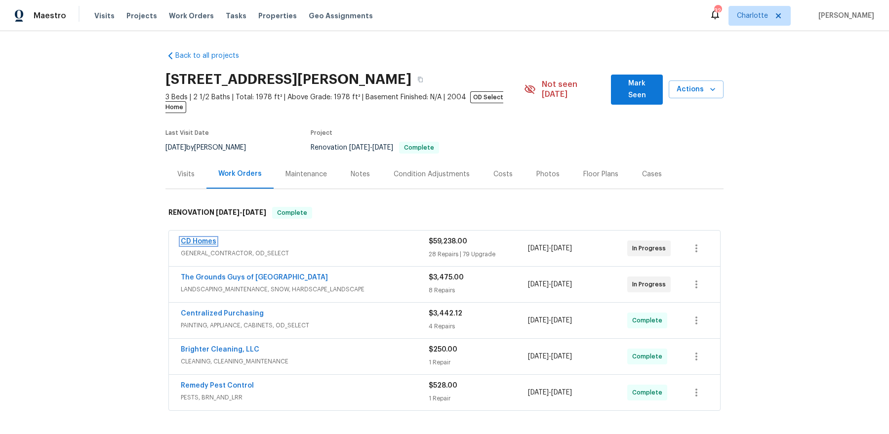
click at [202, 238] on link "CD Homes" at bounding box center [199, 241] width 36 height 7
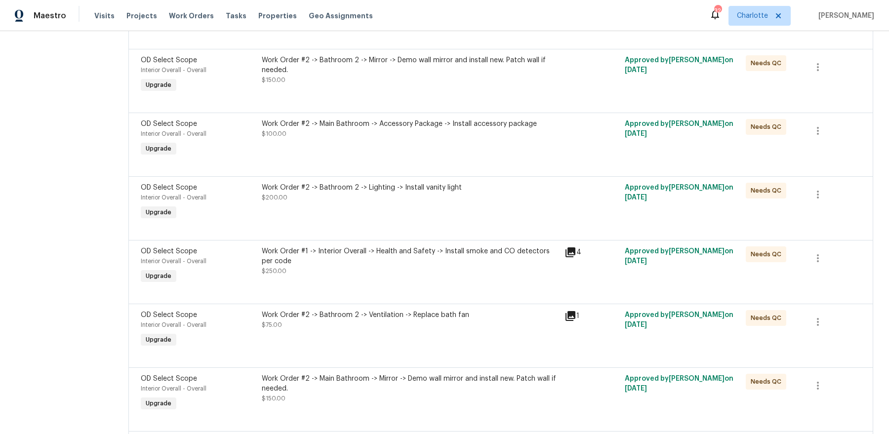
scroll to position [6492, 0]
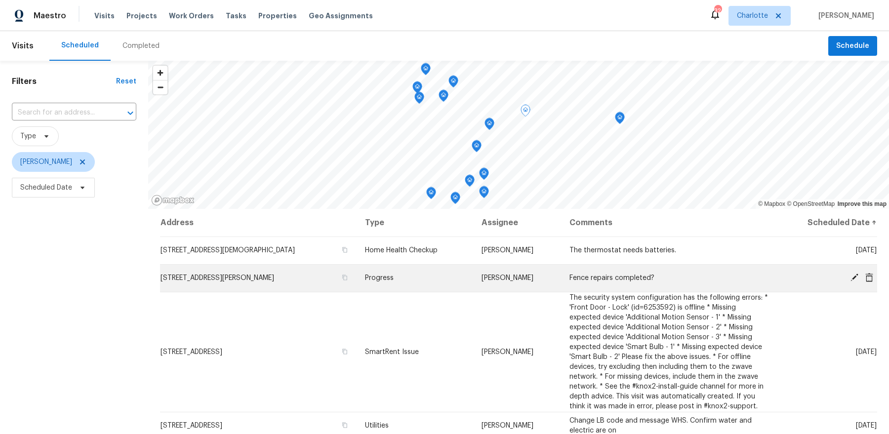
click at [854, 276] on icon at bounding box center [854, 278] width 8 height 8
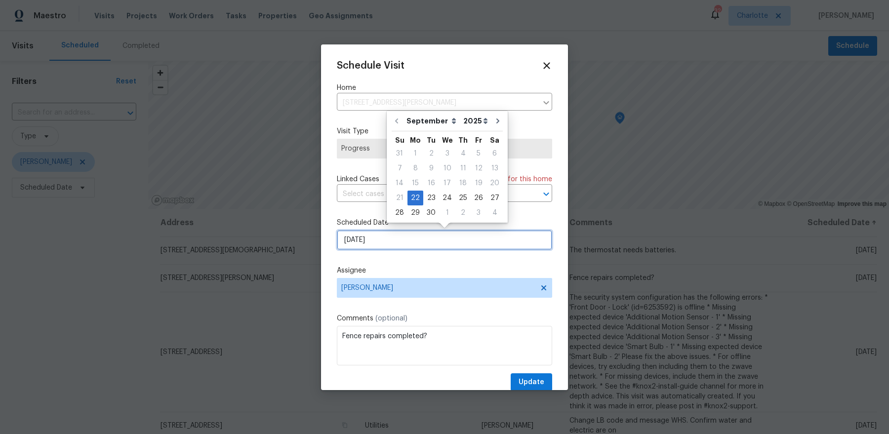
click at [378, 240] on input "[DATE]" at bounding box center [444, 240] width 215 height 20
click at [425, 199] on div "23" at bounding box center [431, 198] width 16 height 14
type input "[DATE]"
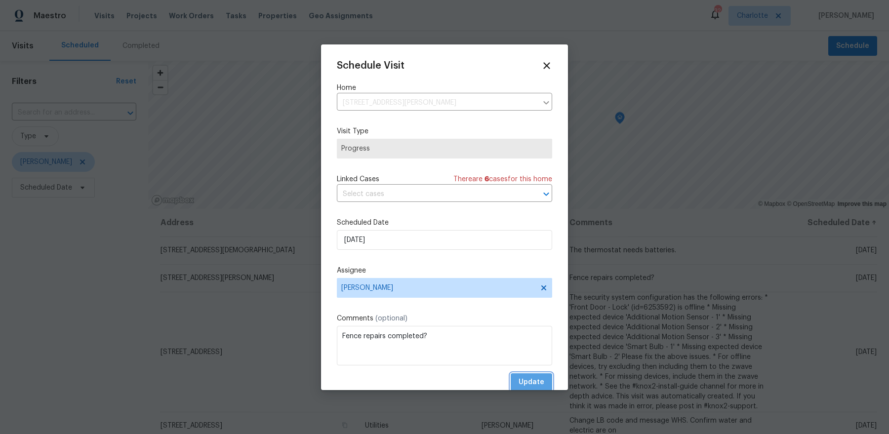
click at [540, 382] on span "Update" at bounding box center [531, 382] width 26 height 12
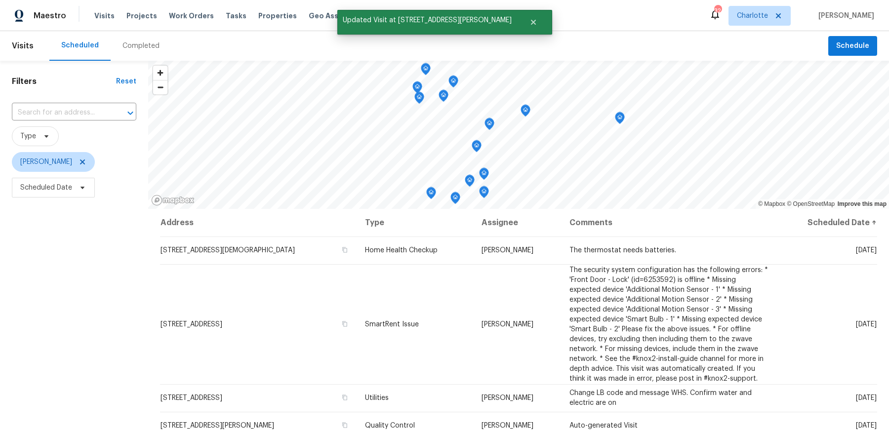
scroll to position [121, 0]
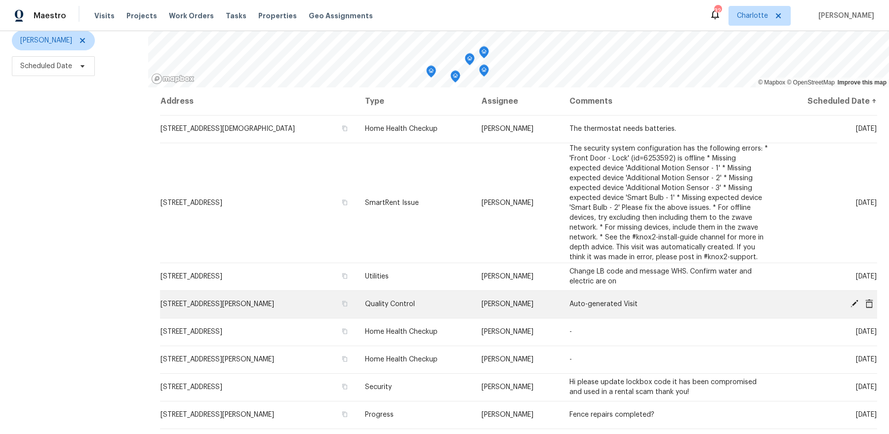
click at [851, 300] on icon at bounding box center [854, 303] width 9 height 9
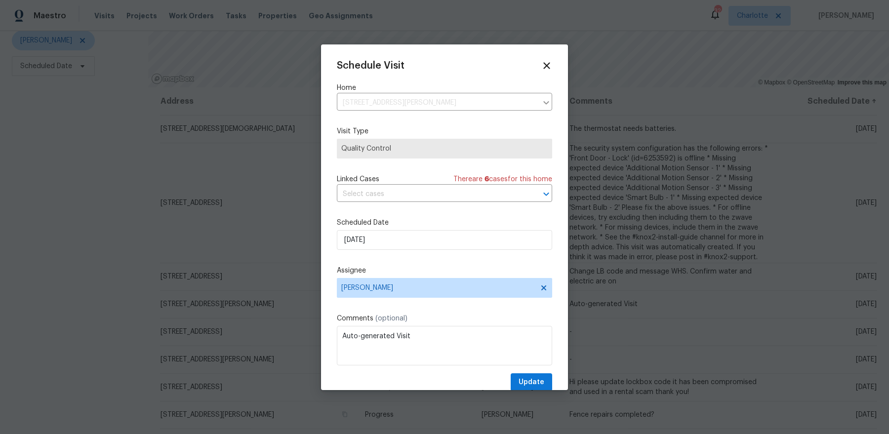
click at [378, 230] on div "[DATE]" at bounding box center [444, 240] width 215 height 20
click at [375, 239] on input "[DATE]" at bounding box center [444, 240] width 215 height 20
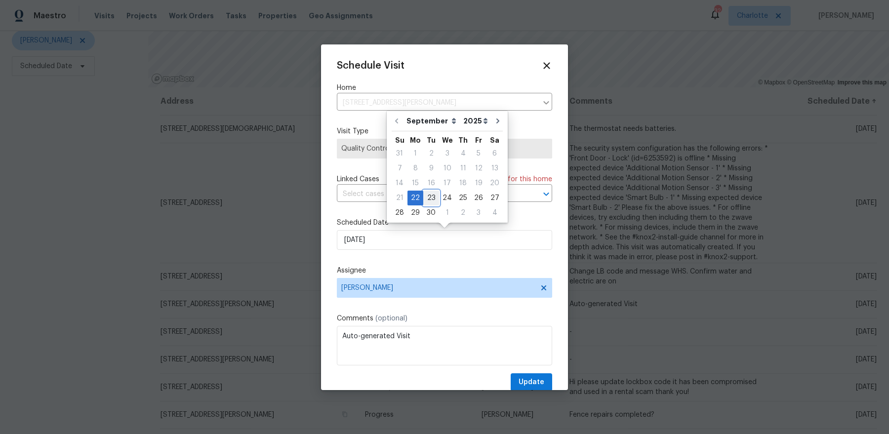
click at [429, 200] on div "23" at bounding box center [431, 198] width 16 height 14
type input "[DATE]"
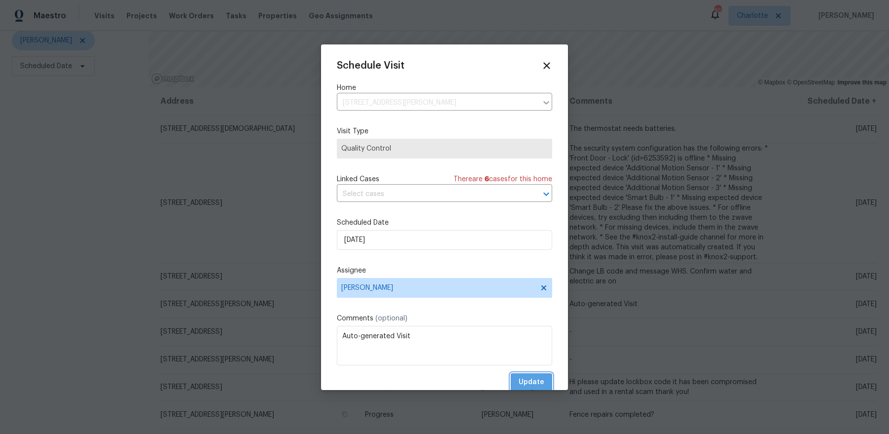
click at [536, 377] on span "Update" at bounding box center [531, 382] width 26 height 12
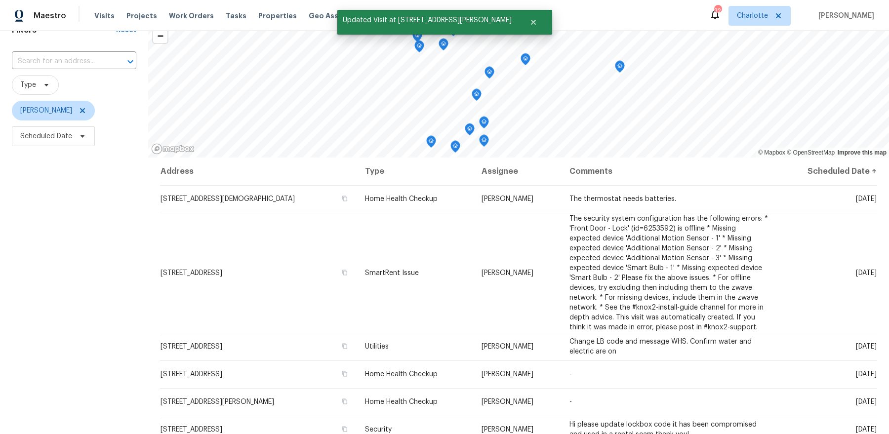
scroll to position [0, 0]
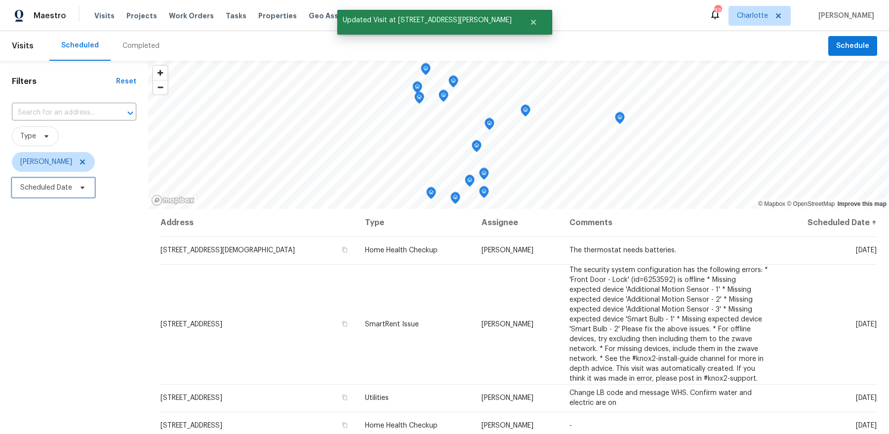
click at [65, 186] on span "Scheduled Date" at bounding box center [46, 188] width 52 height 10
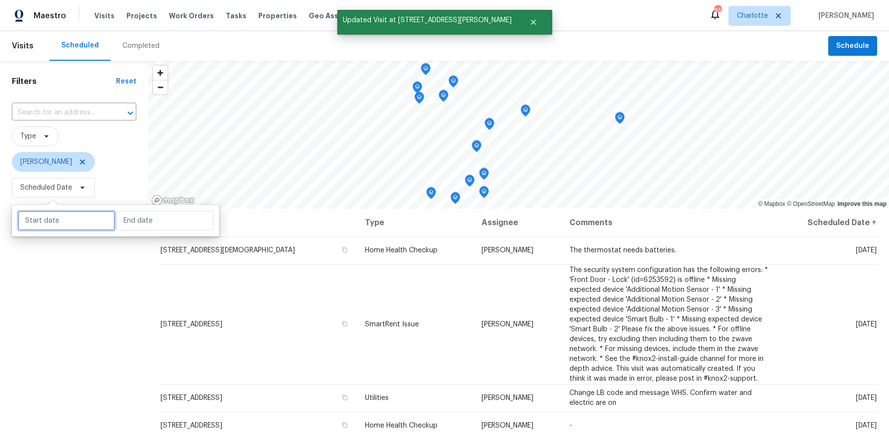
click at [73, 222] on input "text" at bounding box center [66, 221] width 97 height 20
select select "8"
select select "2025"
select select "9"
select select "2025"
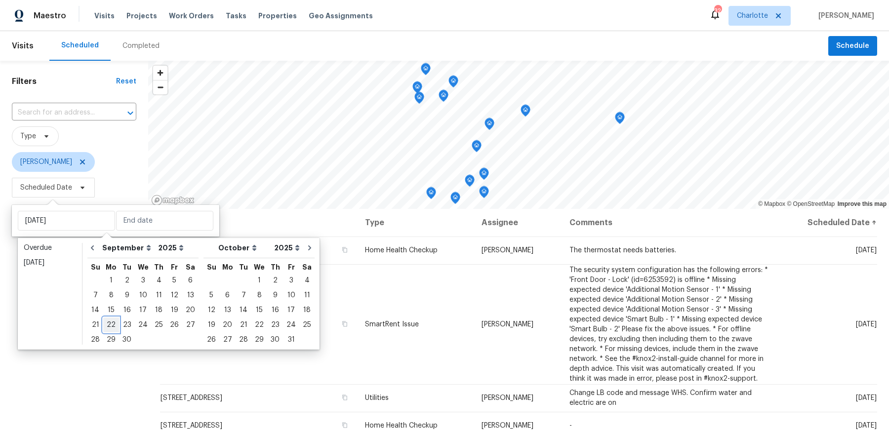
click at [111, 322] on div "22" at bounding box center [111, 325] width 16 height 14
type input "[DATE]"
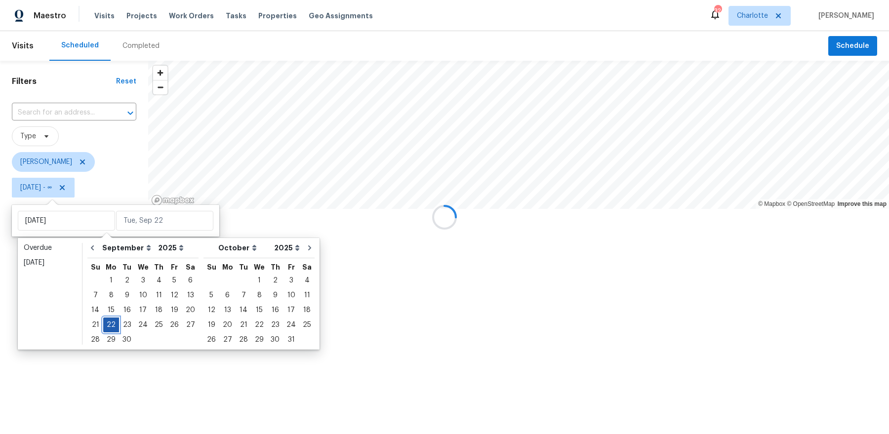
click at [111, 322] on div "22" at bounding box center [111, 325] width 16 height 14
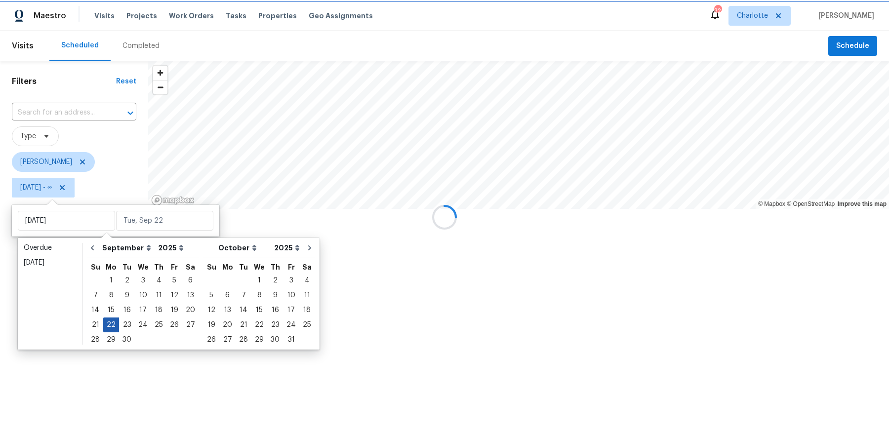
type input "[DATE]"
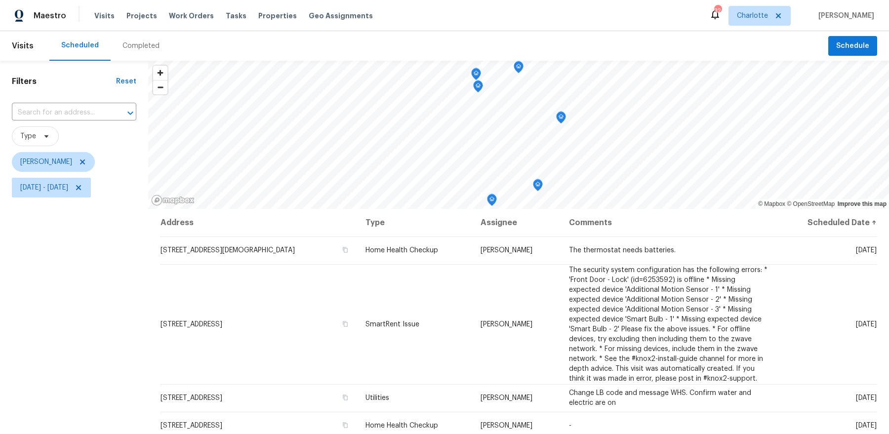
click at [72, 310] on div "Filters Reset ​ Type [PERSON_NAME] [DATE] - [DATE]" at bounding box center [74, 308] width 148 height 495
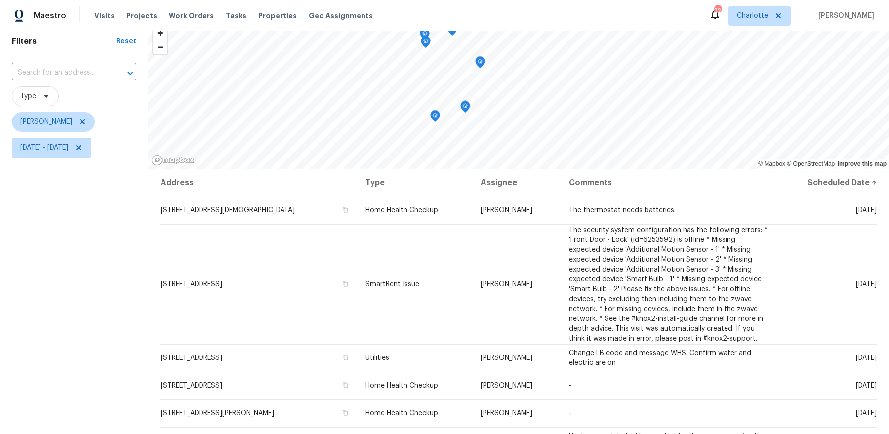
scroll to position [34, 0]
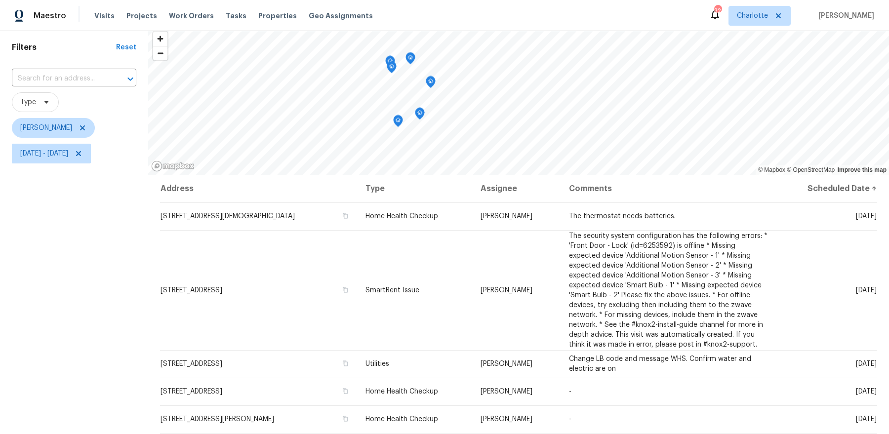
click at [431, 82] on icon "Map marker" at bounding box center [430, 81] width 3 height 2
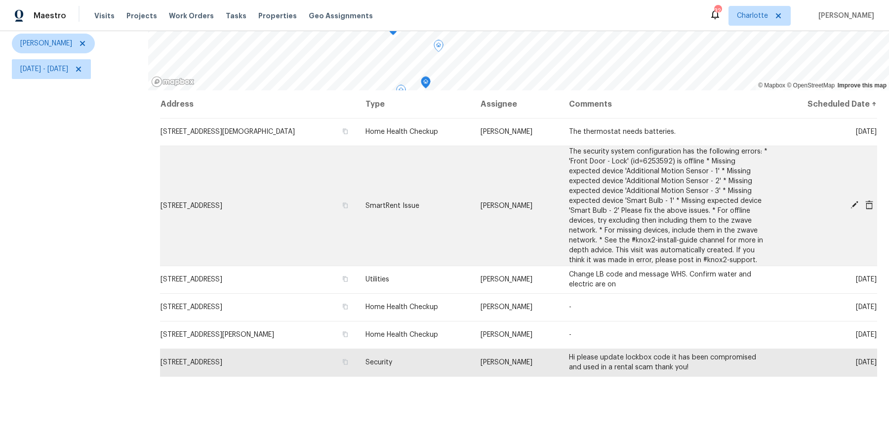
scroll to position [119, 0]
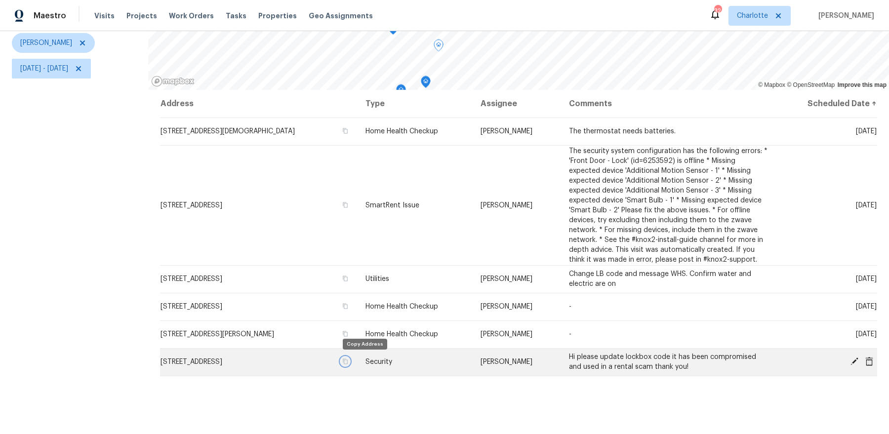
click at [348, 361] on icon "button" at bounding box center [345, 361] width 6 height 6
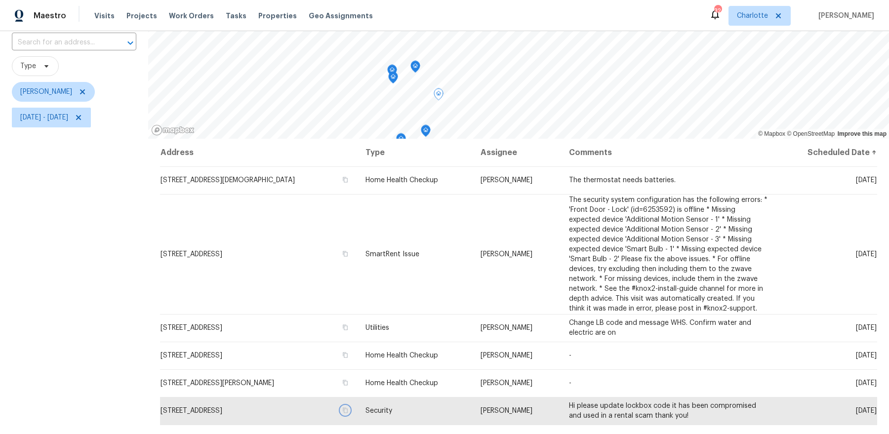
scroll to position [48, 0]
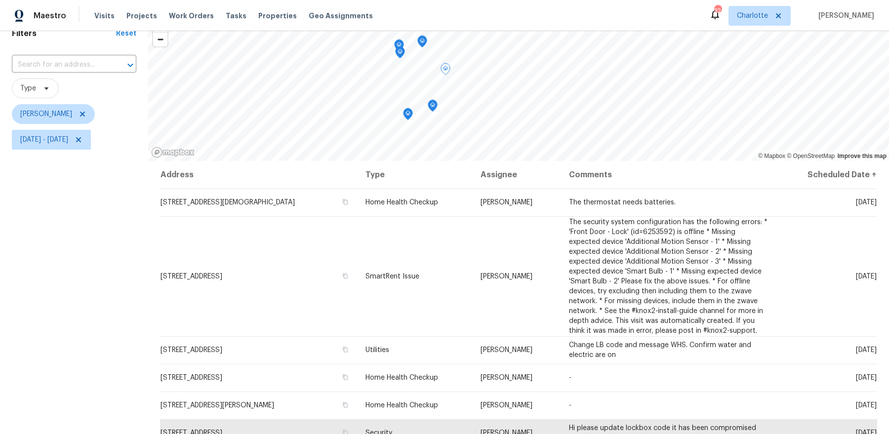
click at [433, 110] on icon "Map marker" at bounding box center [432, 105] width 9 height 11
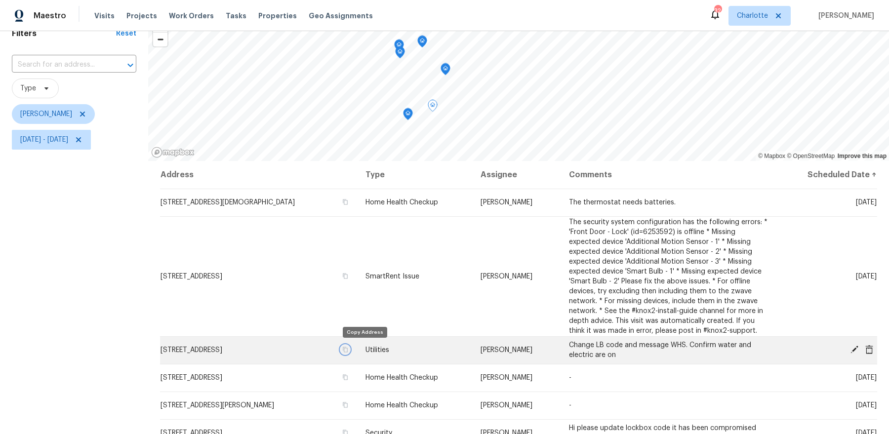
click at [350, 352] on button "button" at bounding box center [345, 349] width 9 height 9
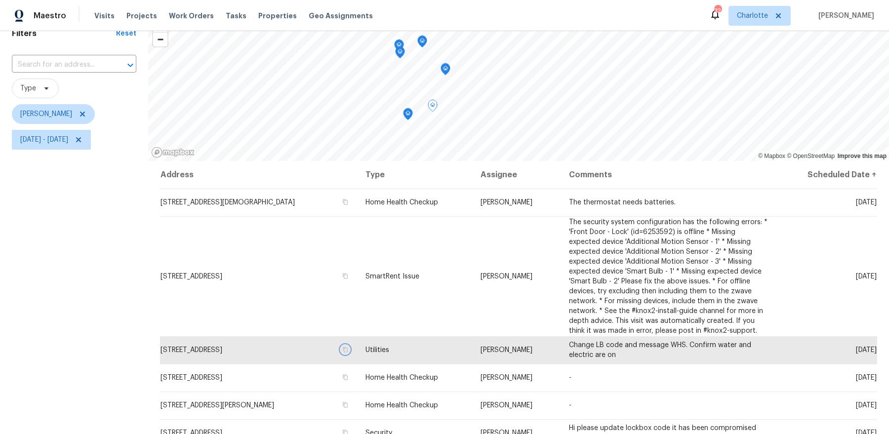
click at [405, 115] on icon "Map marker" at bounding box center [407, 114] width 9 height 11
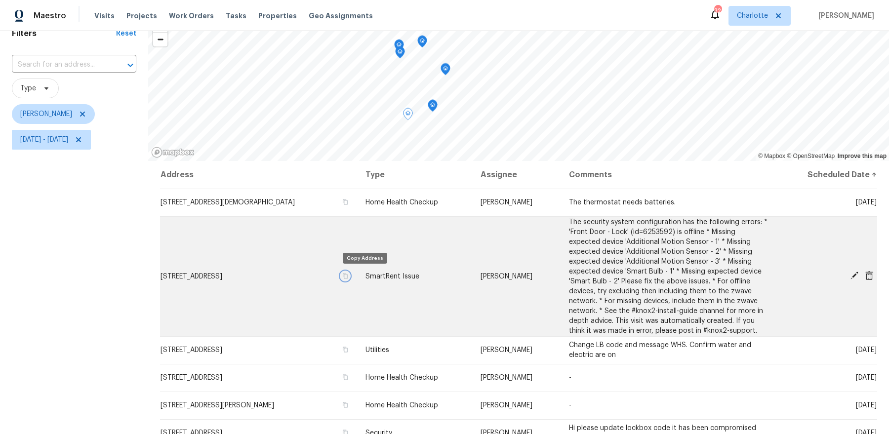
click at [348, 275] on icon "button" at bounding box center [345, 275] width 5 height 5
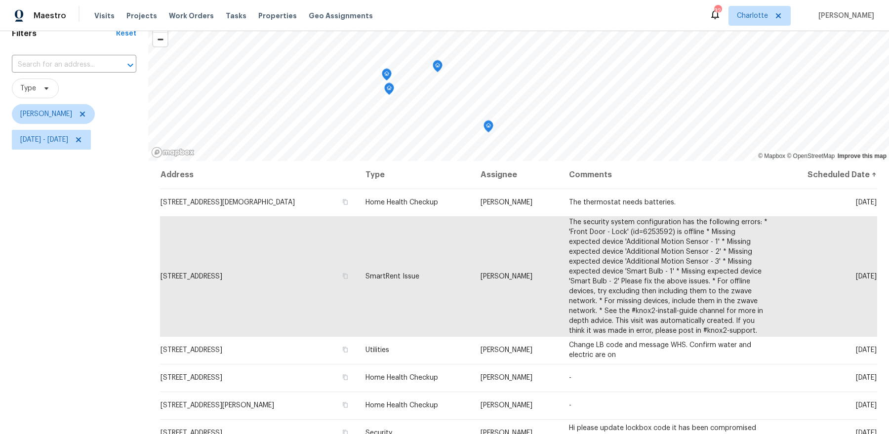
click at [393, 89] on icon "Map marker" at bounding box center [389, 88] width 9 height 11
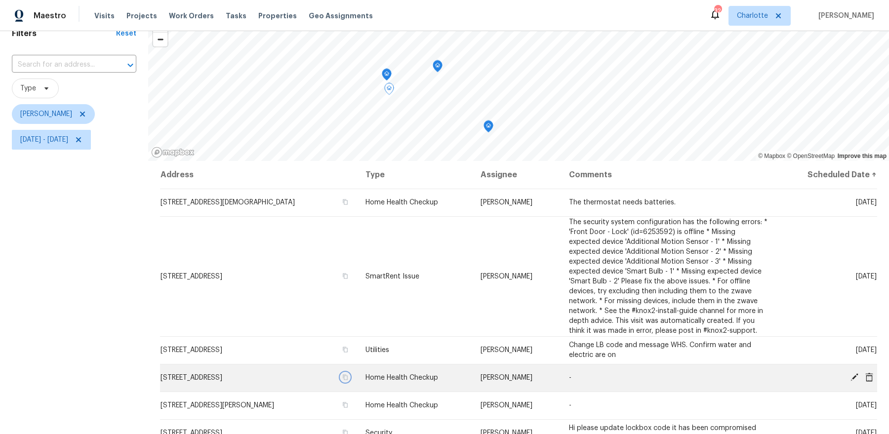
click at [348, 377] on icon "button" at bounding box center [345, 377] width 6 height 6
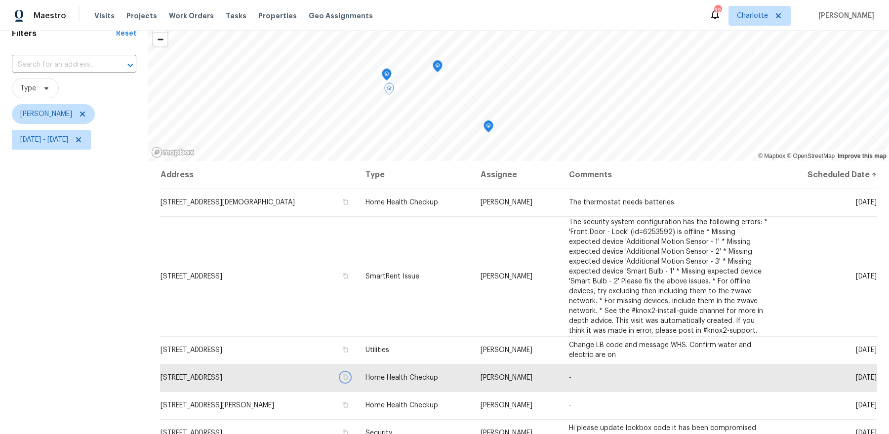
click at [386, 76] on icon "Map marker" at bounding box center [386, 74] width 9 height 11
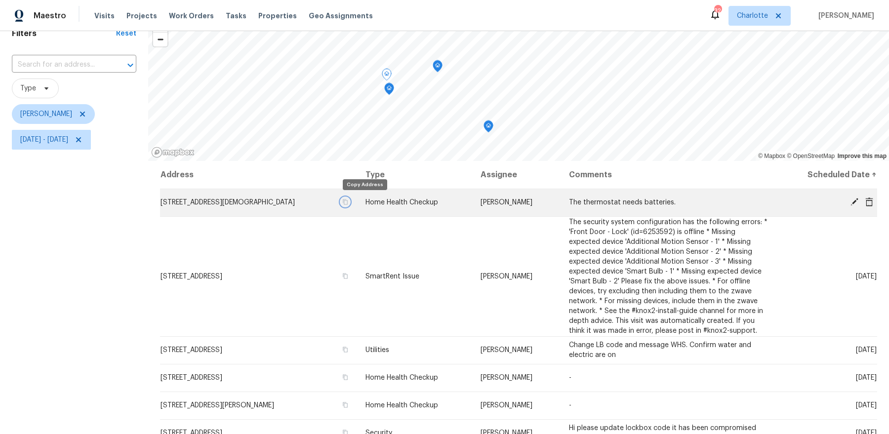
click at [348, 203] on icon "button" at bounding box center [345, 202] width 6 height 6
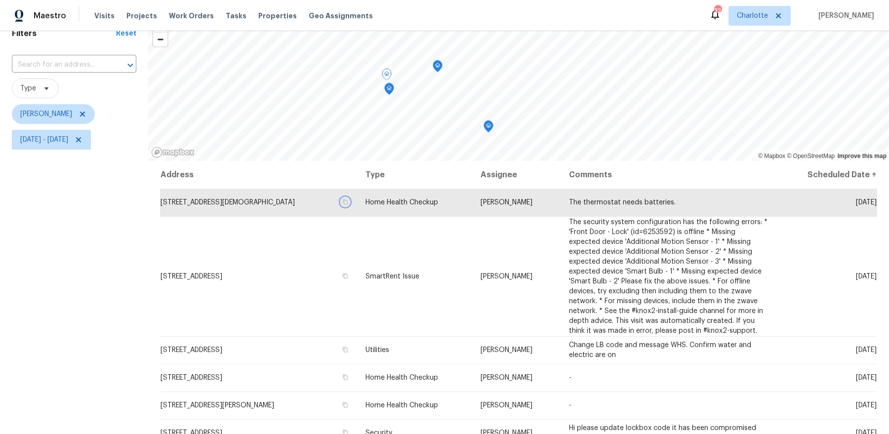
click at [437, 69] on icon "Map marker" at bounding box center [437, 66] width 9 height 11
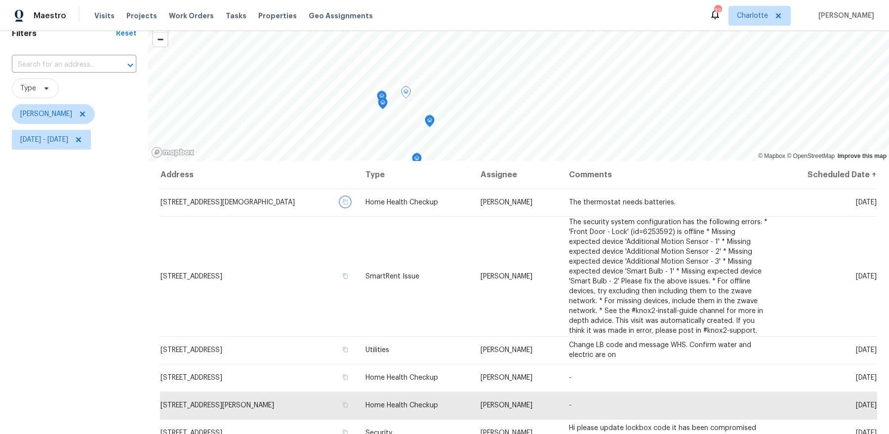
click at [426, 124] on icon "Map marker" at bounding box center [430, 121] width 10 height 12
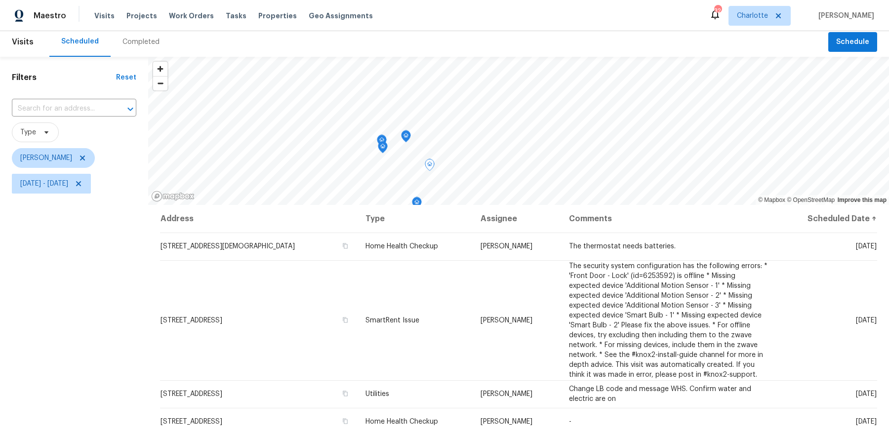
scroll to position [0, 0]
